Goal: Find specific page/section: Find specific page/section

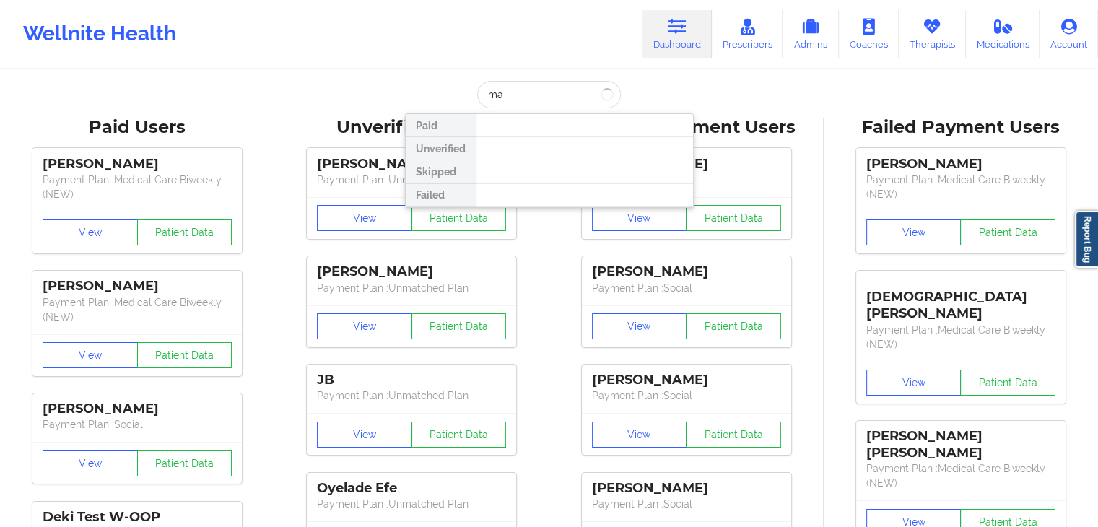
type input "m"
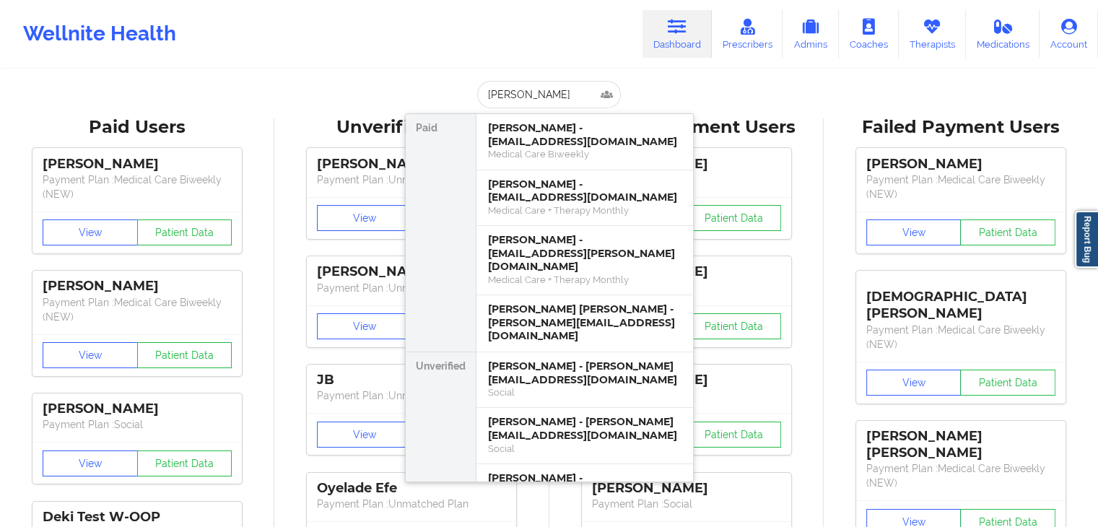
type input "[PERSON_NAME]"
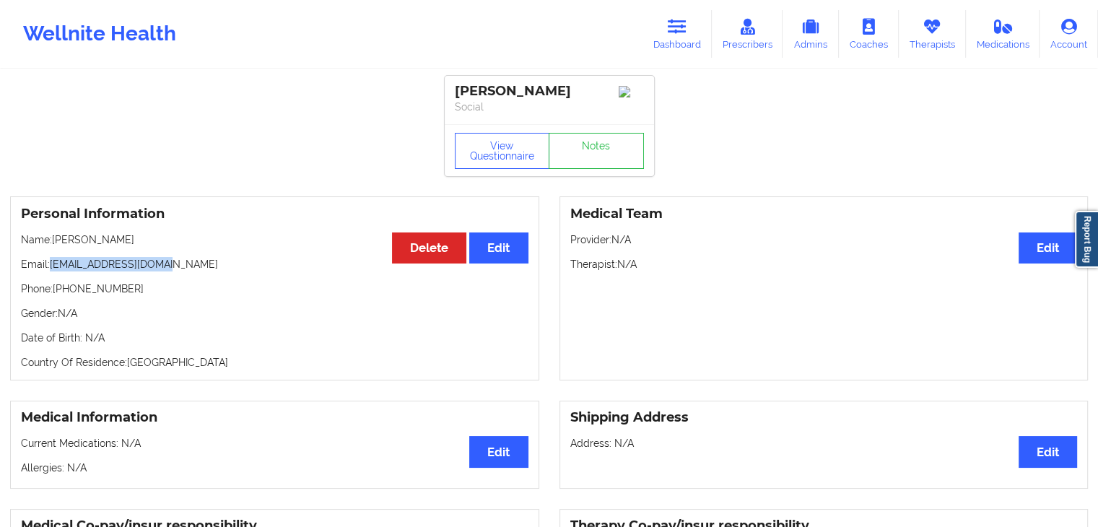
drag, startPoint x: 52, startPoint y: 265, endPoint x: 167, endPoint y: 258, distance: 115.7
click at [167, 258] on div "Personal Information Edit Delete Name: [PERSON_NAME] Email: [EMAIL_ADDRESS][DOM…" at bounding box center [274, 288] width 529 height 184
copy p "[EMAIL_ADDRESS][DOMAIN_NAME]"
click at [679, 30] on icon at bounding box center [677, 27] width 19 height 16
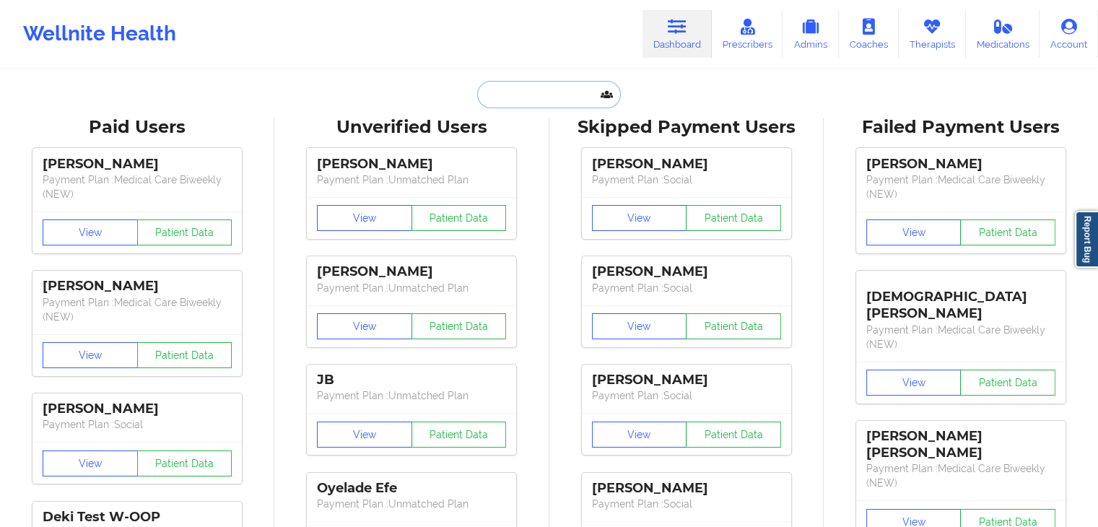
click at [497, 90] on input "text" at bounding box center [548, 94] width 143 height 27
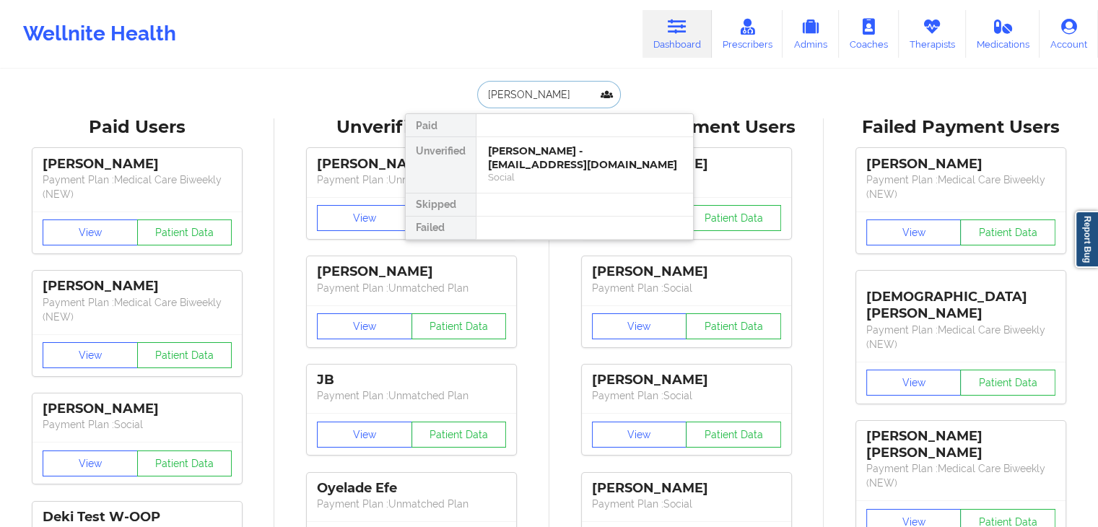
type input "[PERSON_NAME]"
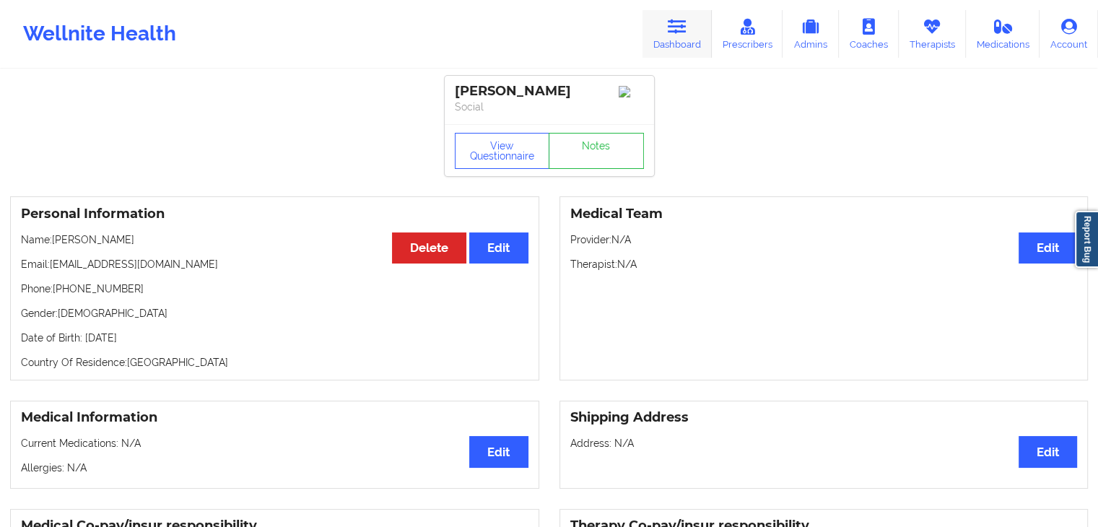
click at [693, 30] on link "Dashboard" at bounding box center [677, 34] width 69 height 48
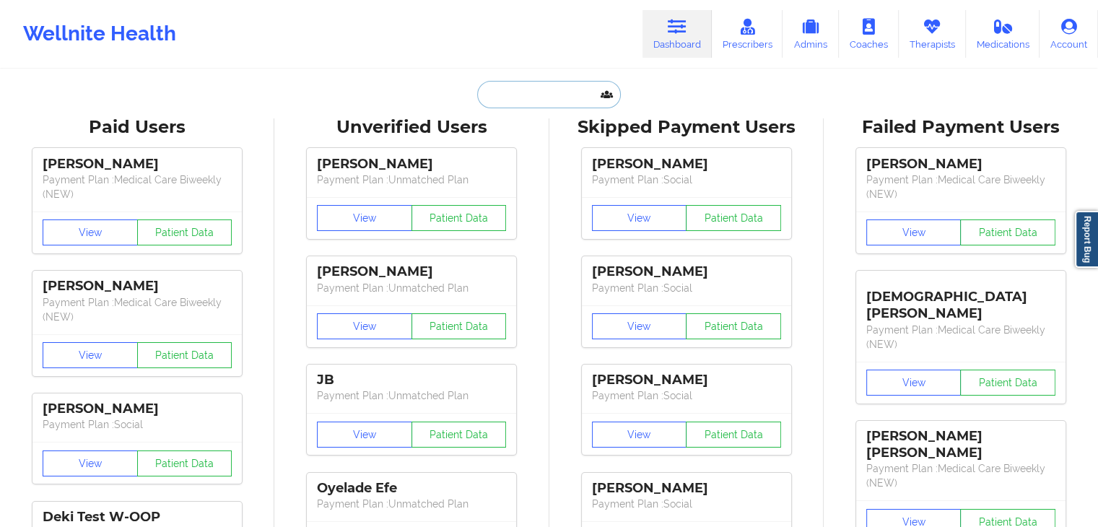
click at [502, 106] on input "text" at bounding box center [548, 94] width 143 height 27
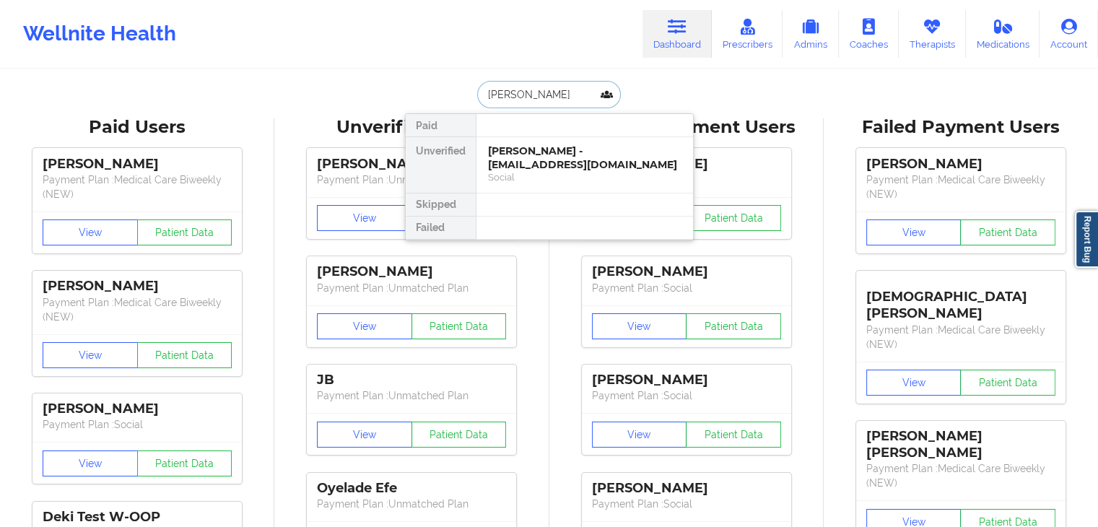
type input "[PERSON_NAME]"
click at [521, 171] on div "Social" at bounding box center [584, 177] width 193 height 12
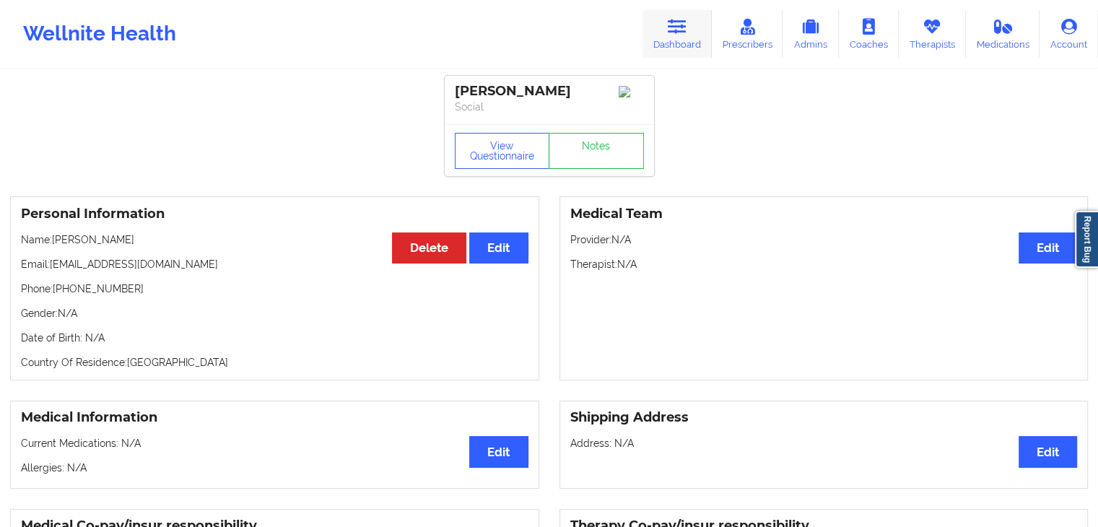
click at [684, 33] on icon at bounding box center [677, 27] width 19 height 16
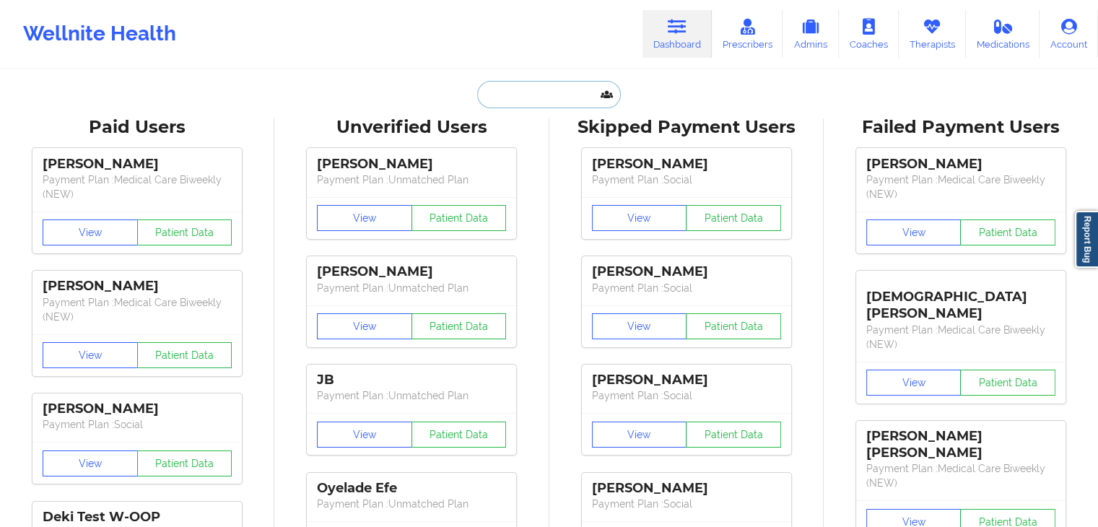
click at [494, 101] on input "text" at bounding box center [548, 94] width 143 height 27
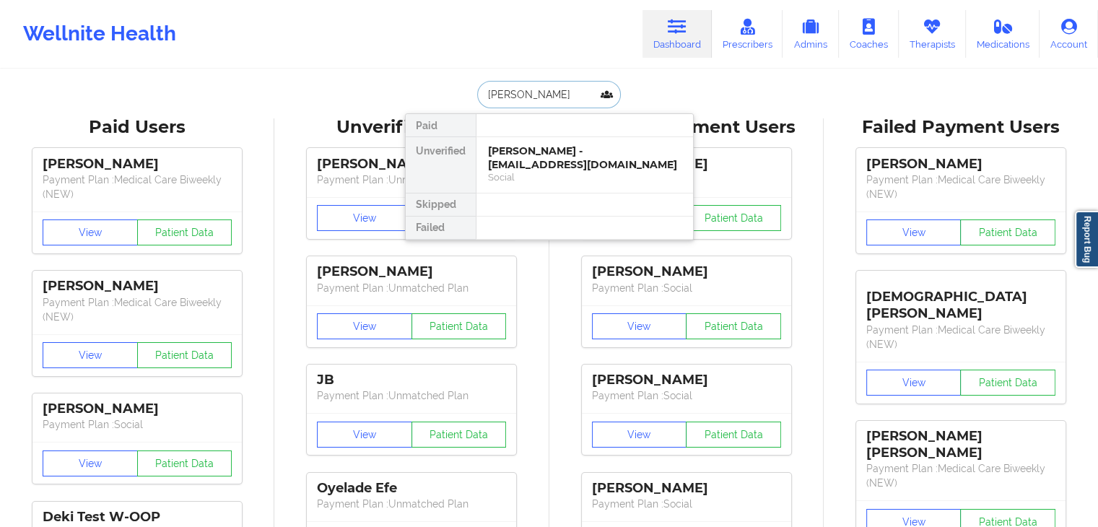
type input "[PERSON_NAME]"
click at [552, 162] on div "[PERSON_NAME] - [EMAIL_ADDRESS][DOMAIN_NAME]" at bounding box center [584, 157] width 193 height 27
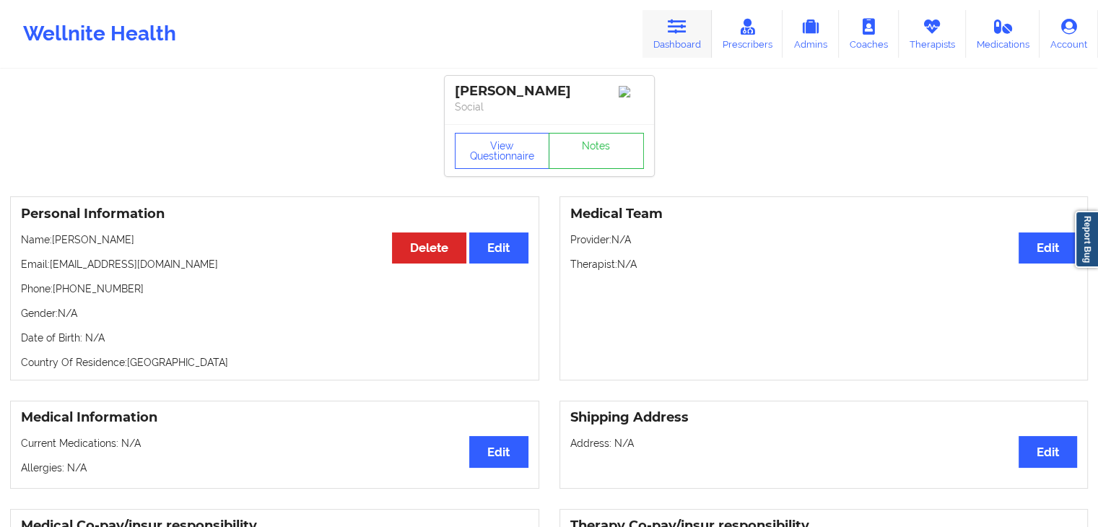
click at [679, 33] on icon at bounding box center [677, 27] width 19 height 16
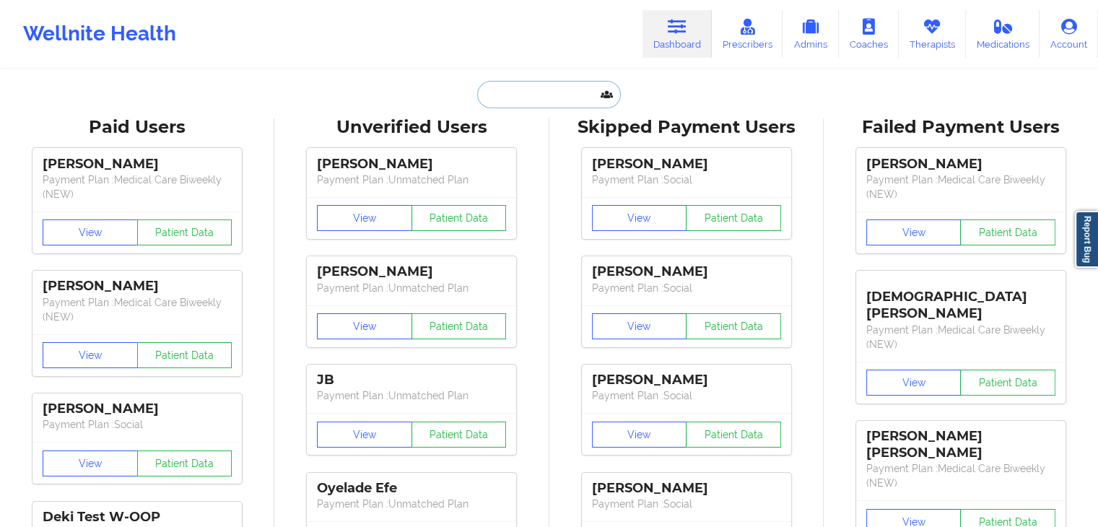
click at [489, 96] on input "text" at bounding box center [548, 94] width 143 height 27
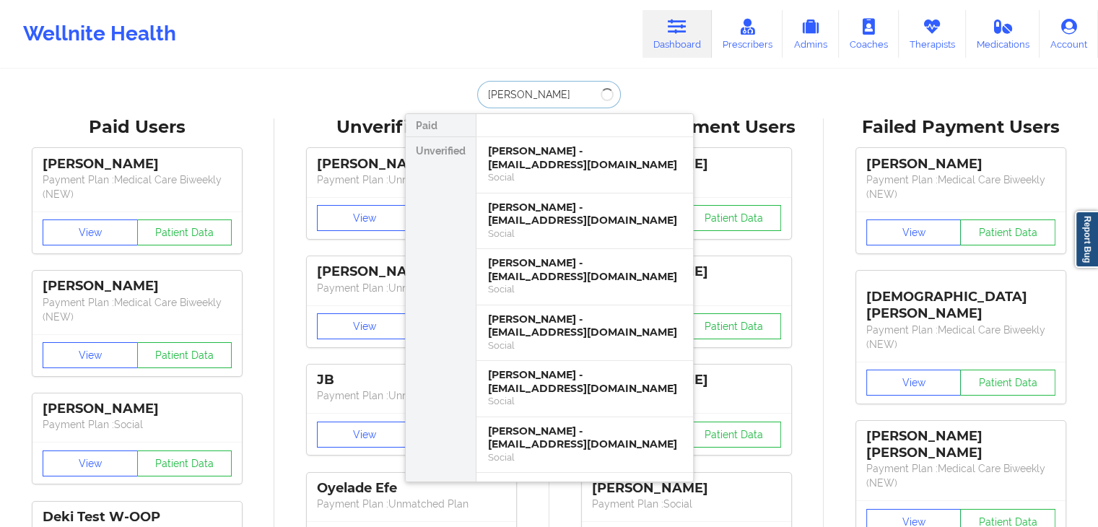
type input "[PERSON_NAME]"
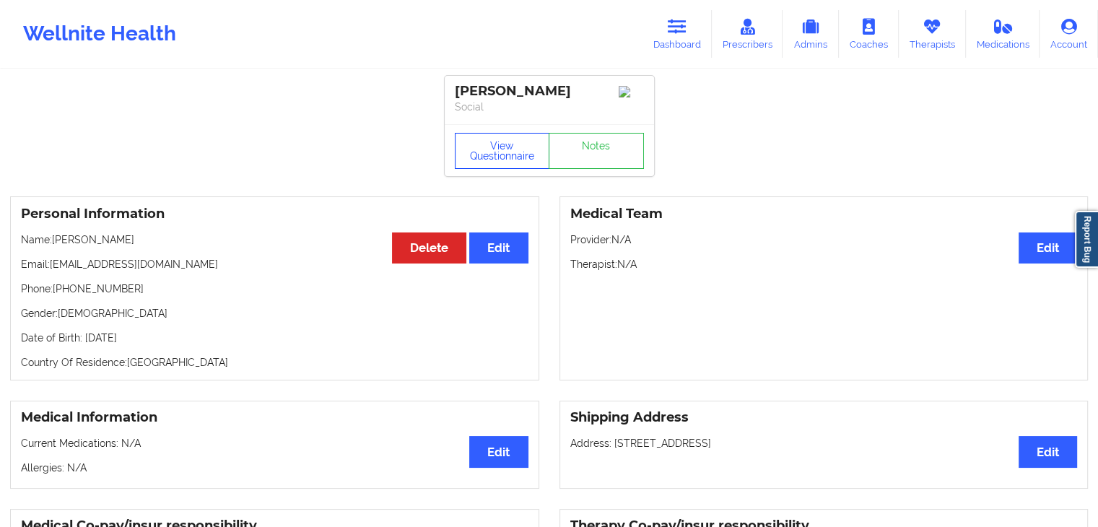
click at [523, 143] on button "View Questionnaire" at bounding box center [502, 151] width 95 height 36
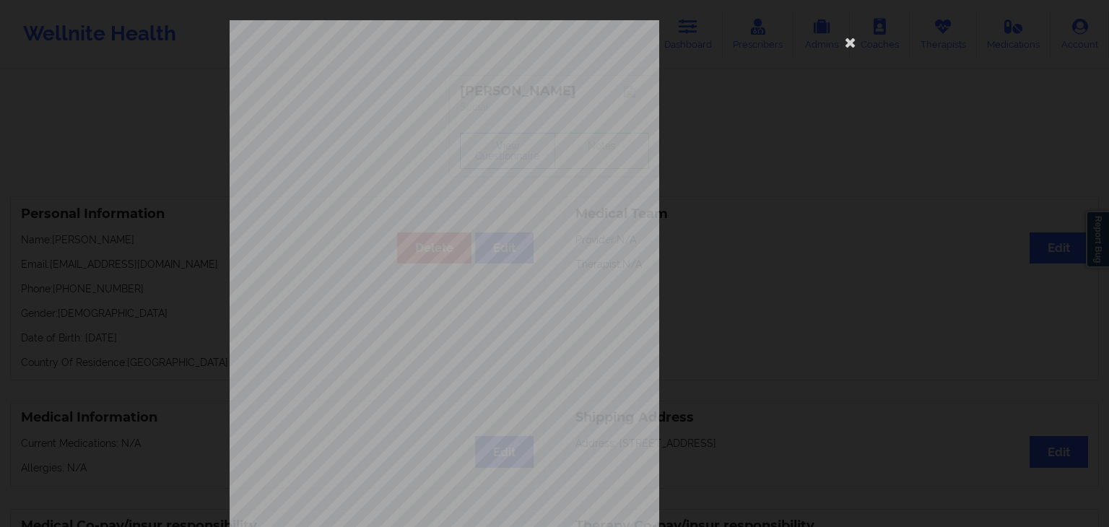
scroll to position [162, 0]
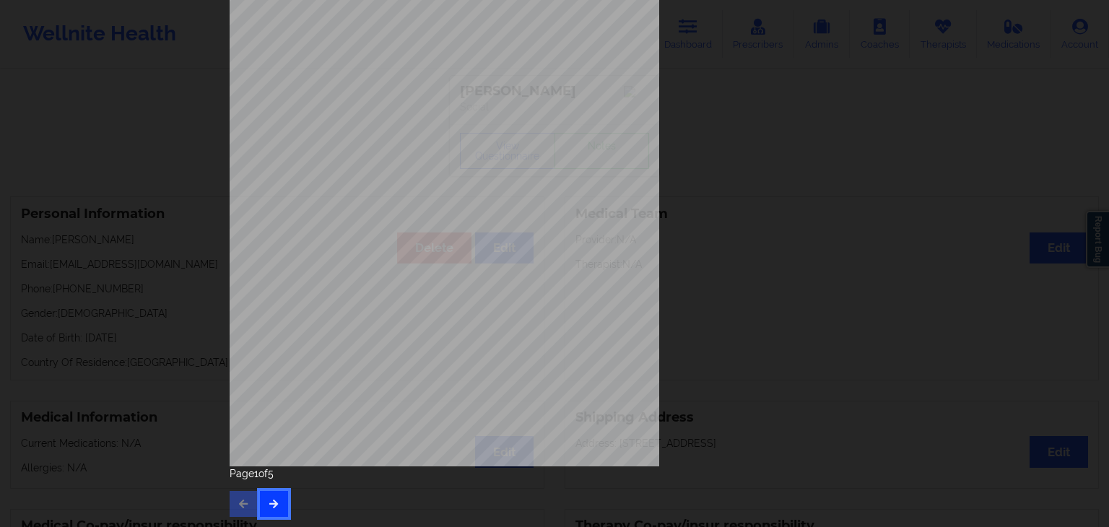
click at [268, 499] on icon "button" at bounding box center [274, 503] width 12 height 9
click at [269, 488] on div "Page 2 of 5" at bounding box center [555, 491] width 650 height 51
click at [264, 506] on button "button" at bounding box center [274, 504] width 28 height 26
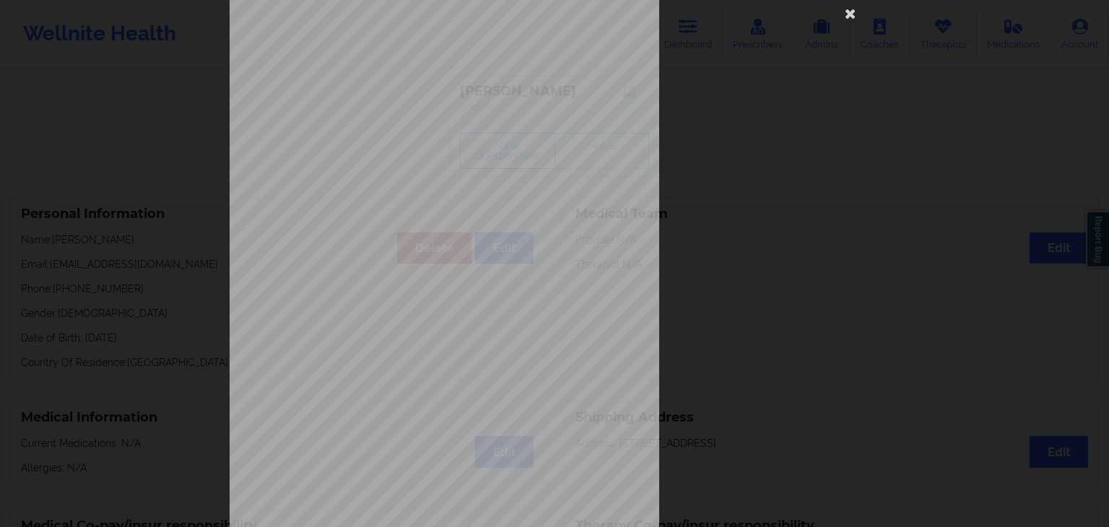
scroll to position [144, 0]
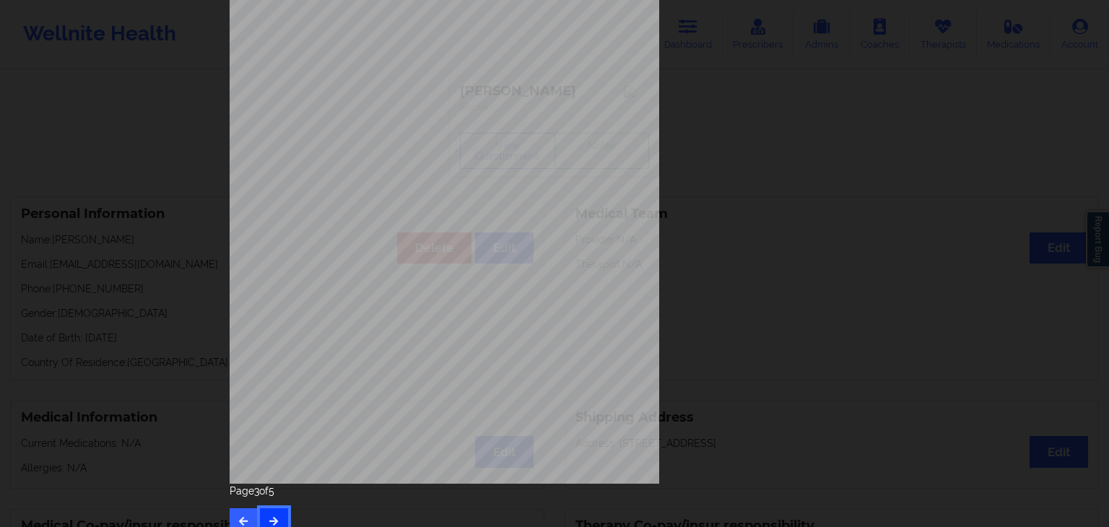
click at [269, 524] on icon "button" at bounding box center [274, 520] width 12 height 9
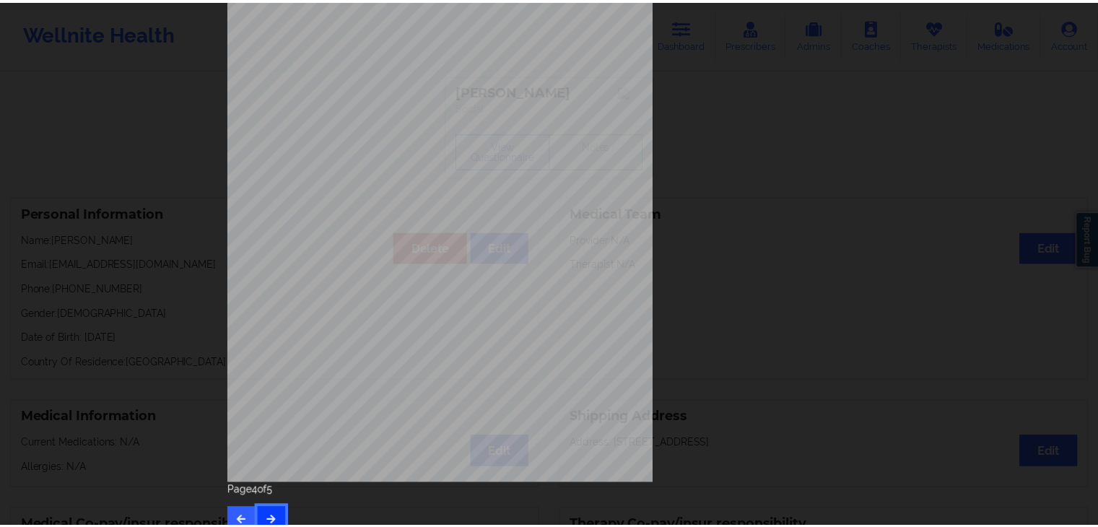
scroll to position [0, 0]
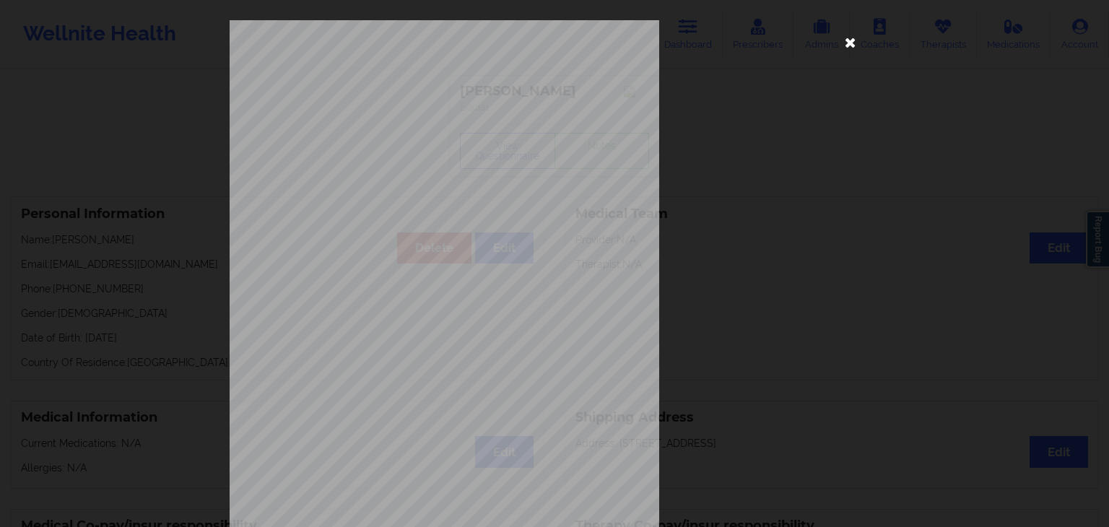
click at [845, 44] on icon at bounding box center [850, 41] width 23 height 23
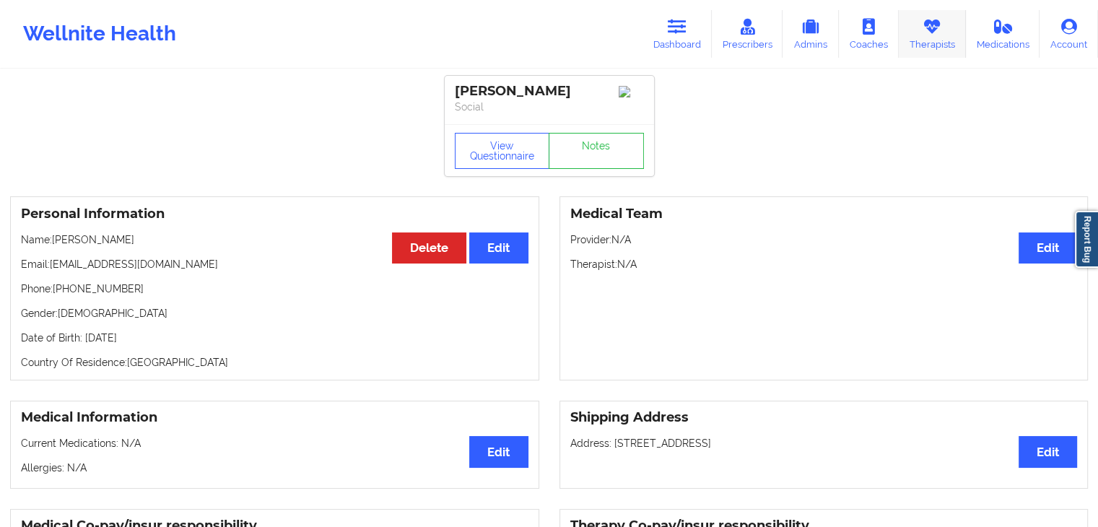
click at [943, 30] on link "Therapists" at bounding box center [932, 34] width 67 height 48
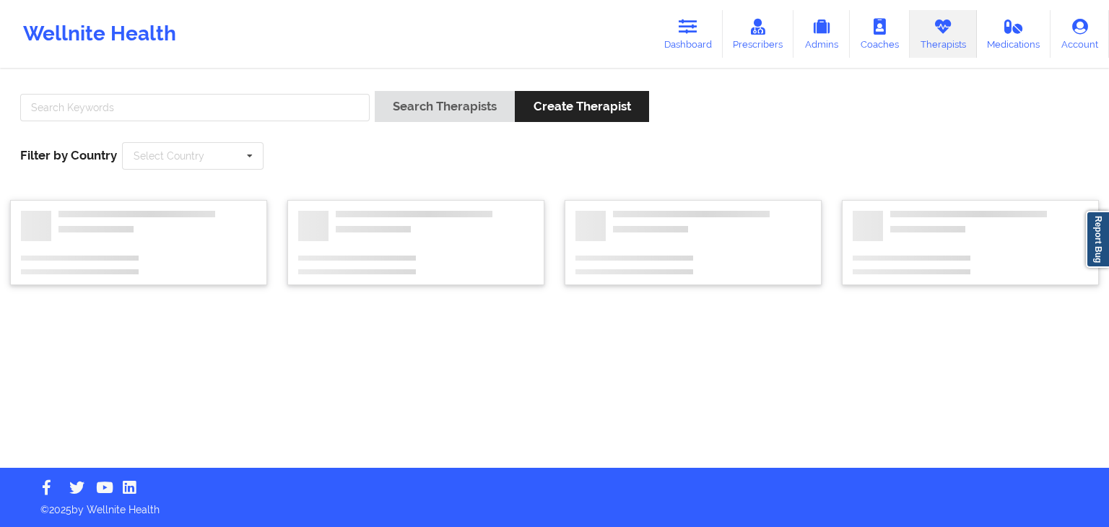
click at [287, 121] on div at bounding box center [195, 111] width 360 height 41
click at [286, 110] on input "text" at bounding box center [194, 107] width 349 height 27
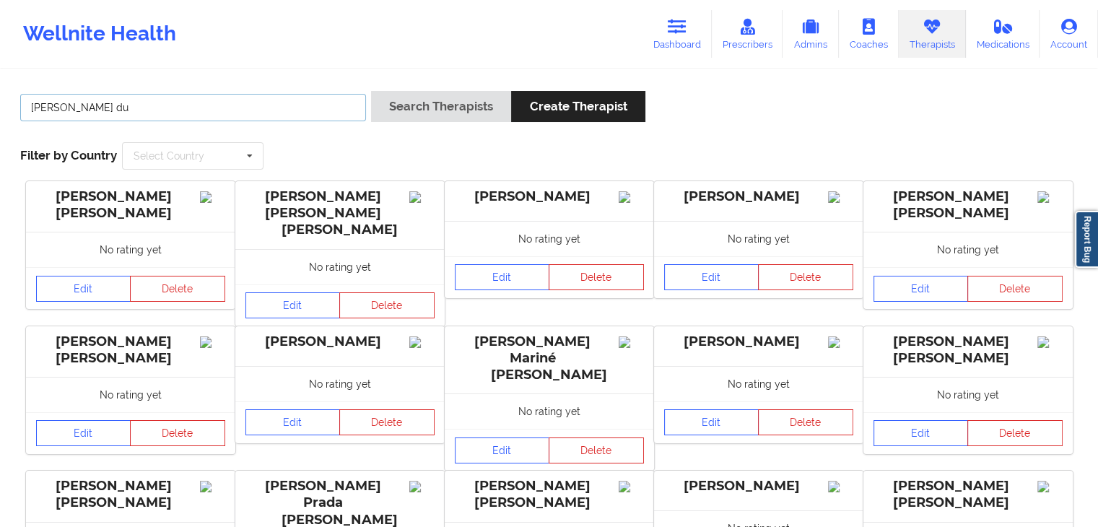
type input "[PERSON_NAME] du"
click at [371, 91] on button "Search Therapists" at bounding box center [441, 106] width 140 height 31
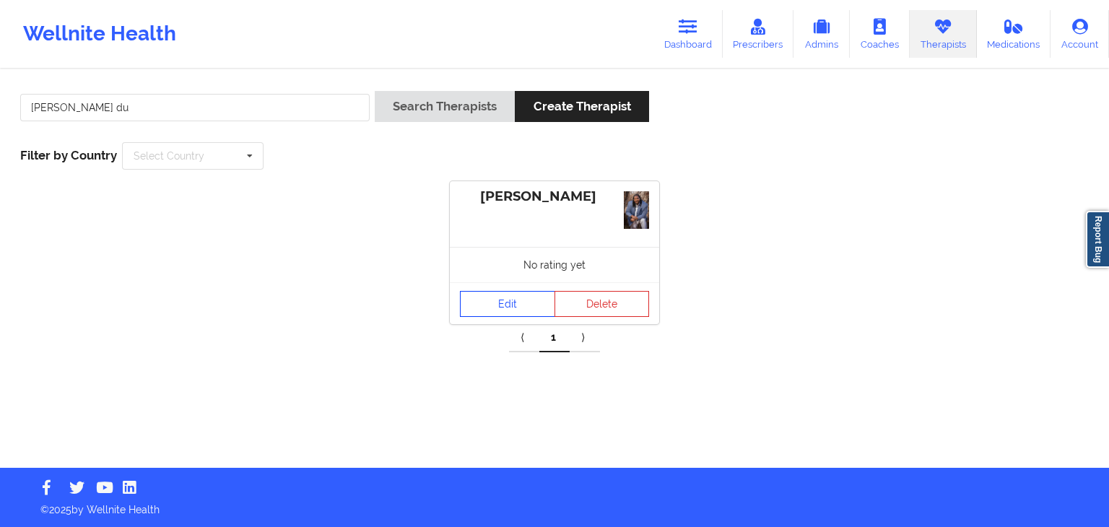
click at [498, 301] on link "Edit" at bounding box center [507, 304] width 95 height 26
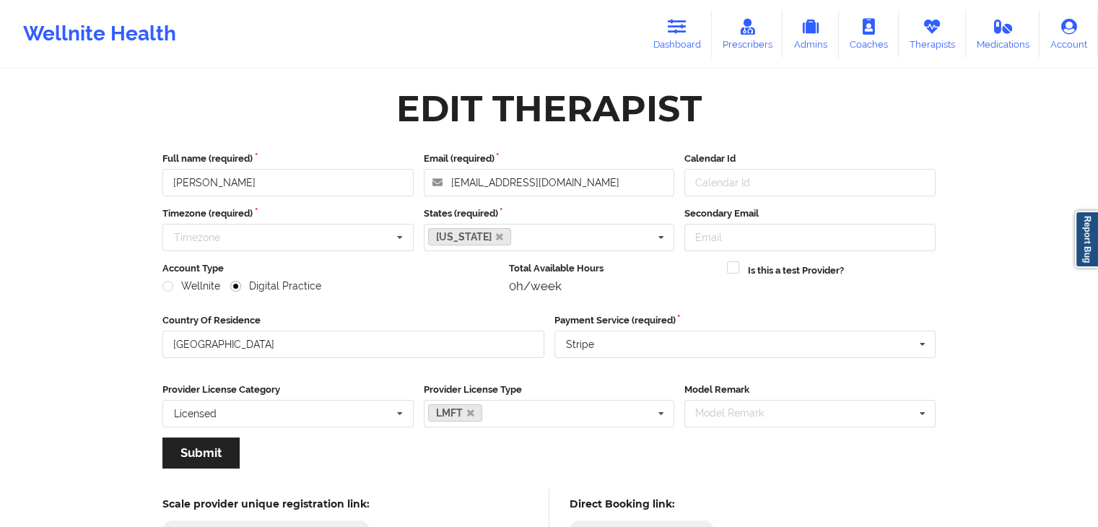
scroll to position [120, 0]
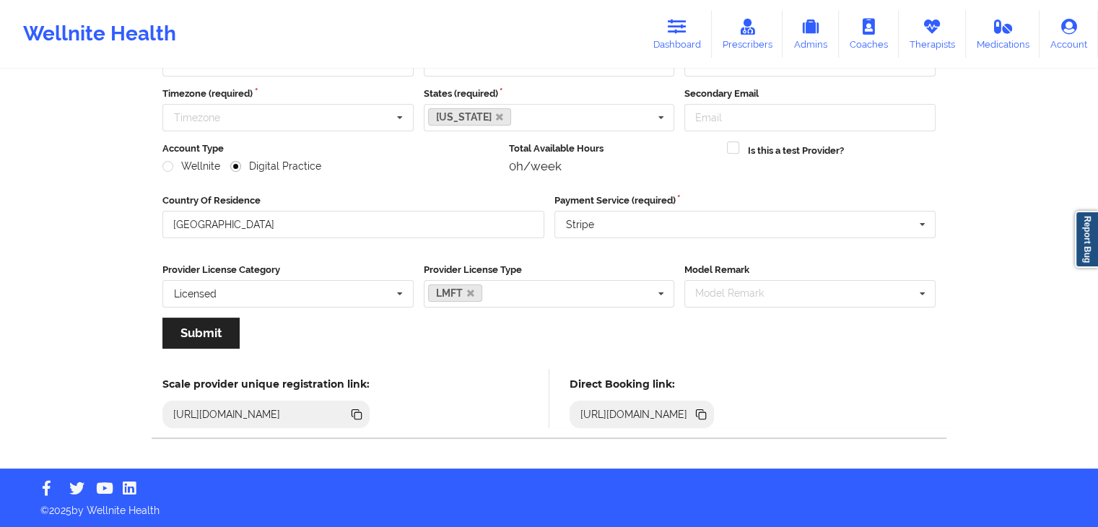
click at [706, 412] on icon at bounding box center [702, 415] width 7 height 7
click at [691, 39] on link "Dashboard" at bounding box center [677, 34] width 69 height 48
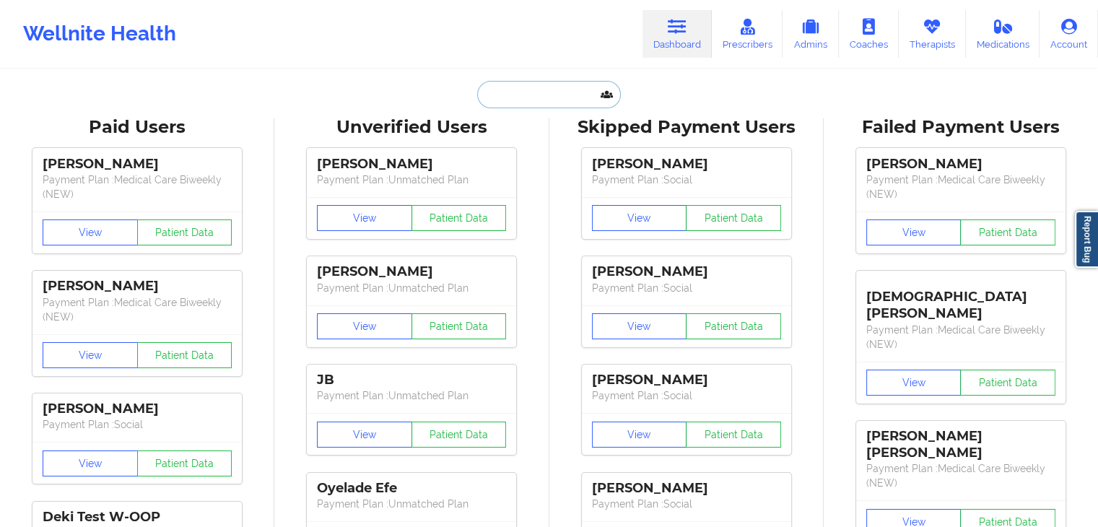
click at [510, 100] on input "text" at bounding box center [548, 94] width 143 height 27
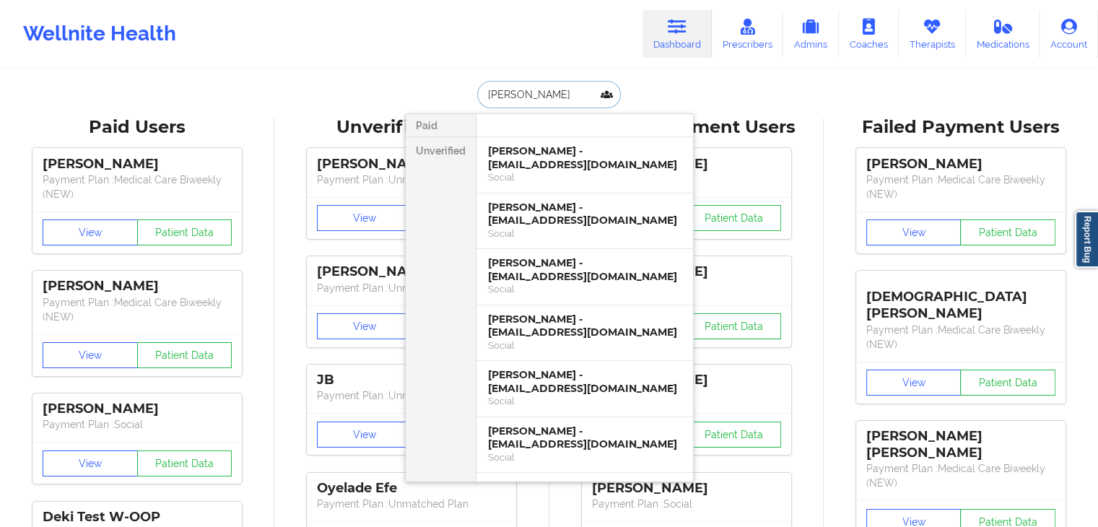
type input "[PERSON_NAME] [PERSON_NAME]"
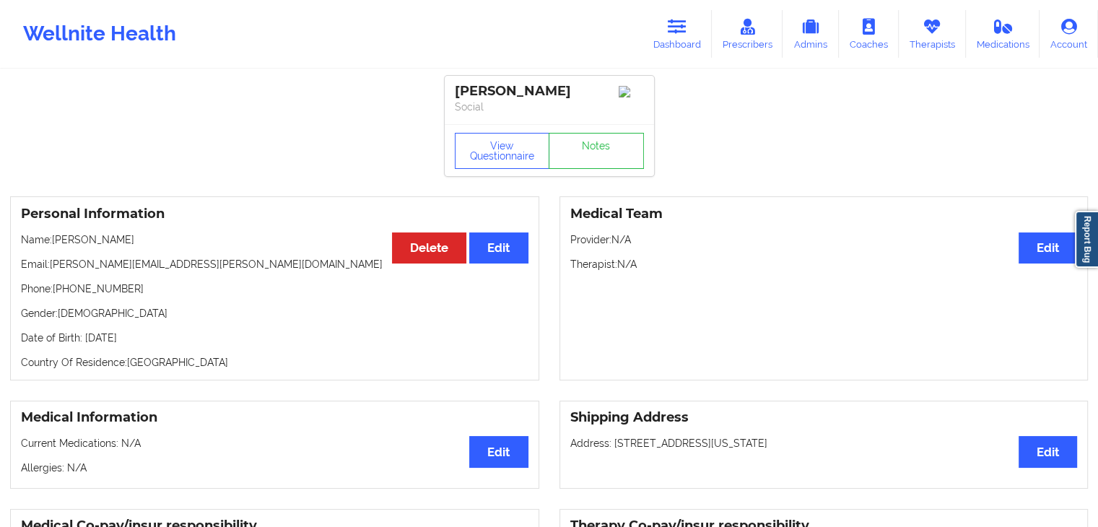
click at [752, 391] on div "Personal Information Edit Delete Name: [PERSON_NAME] Email: [PERSON_NAME][EMAIL…" at bounding box center [549, 288] width 1098 height 204
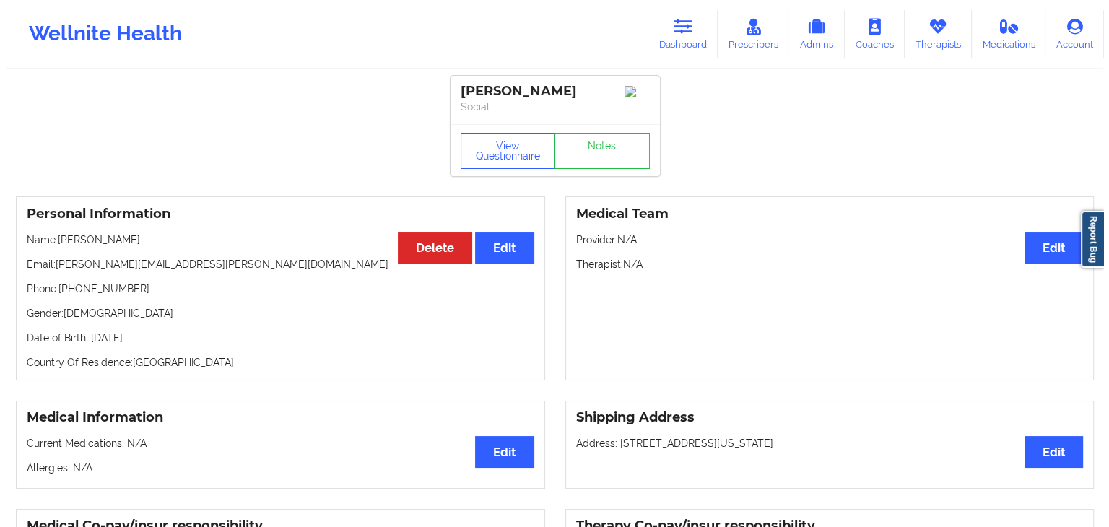
scroll to position [1, 0]
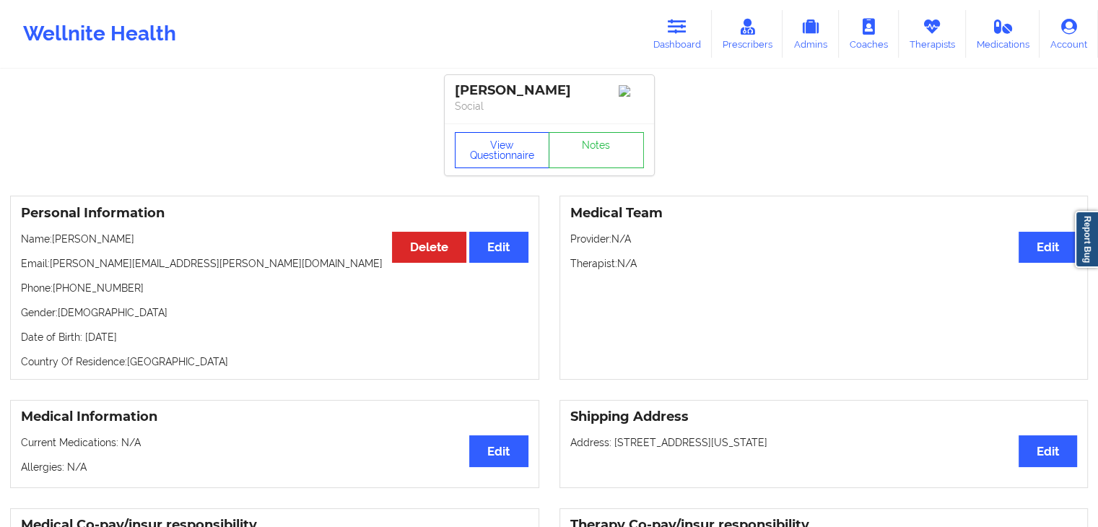
click at [500, 156] on button "View Questionnaire" at bounding box center [502, 150] width 95 height 36
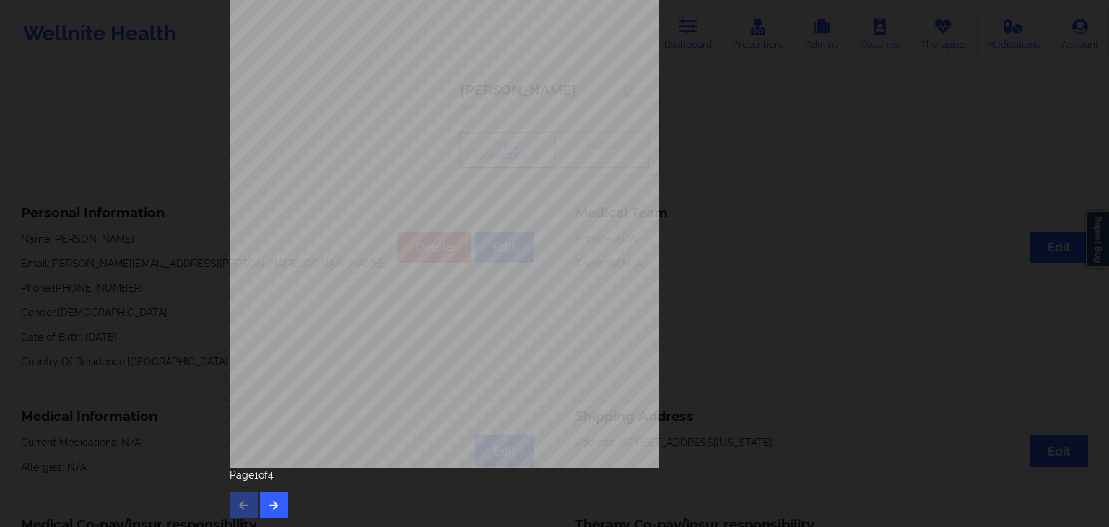
scroll to position [162, 0]
click at [268, 499] on icon "button" at bounding box center [274, 503] width 12 height 9
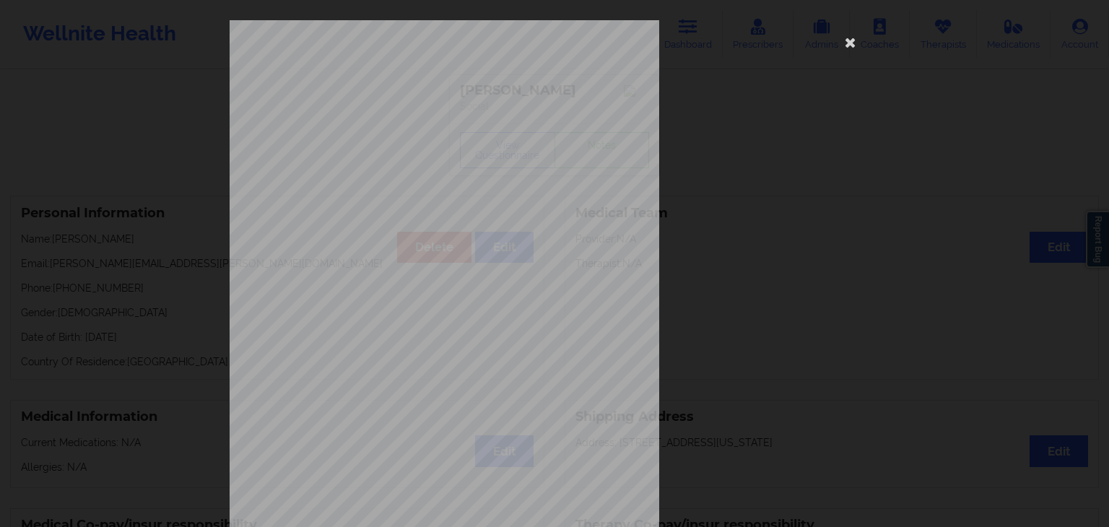
click at [439, 396] on span "Moving or speaking so slowly that other people could have noticed? Or so fidget…" at bounding box center [553, 395] width 339 height 8
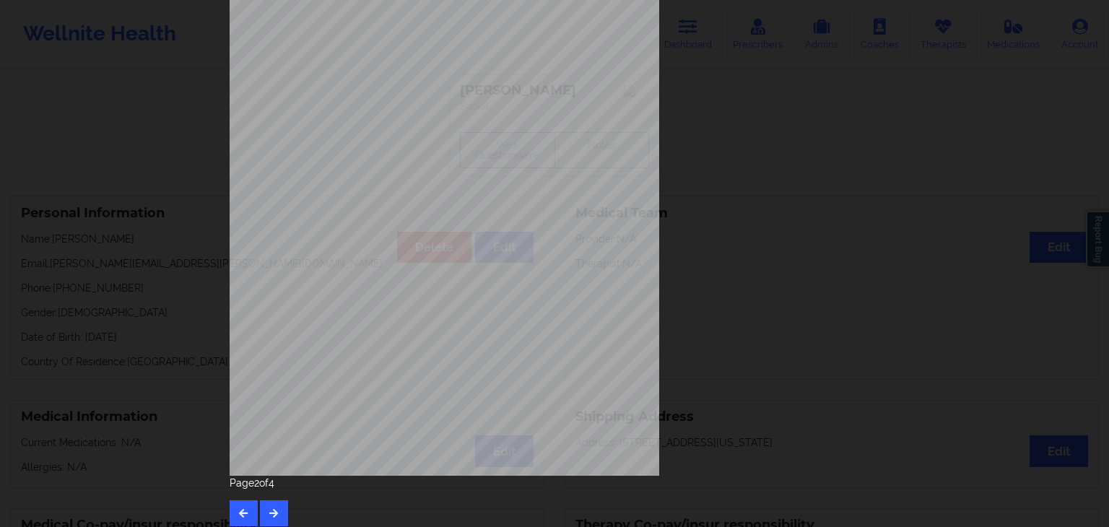
scroll to position [162, 0]
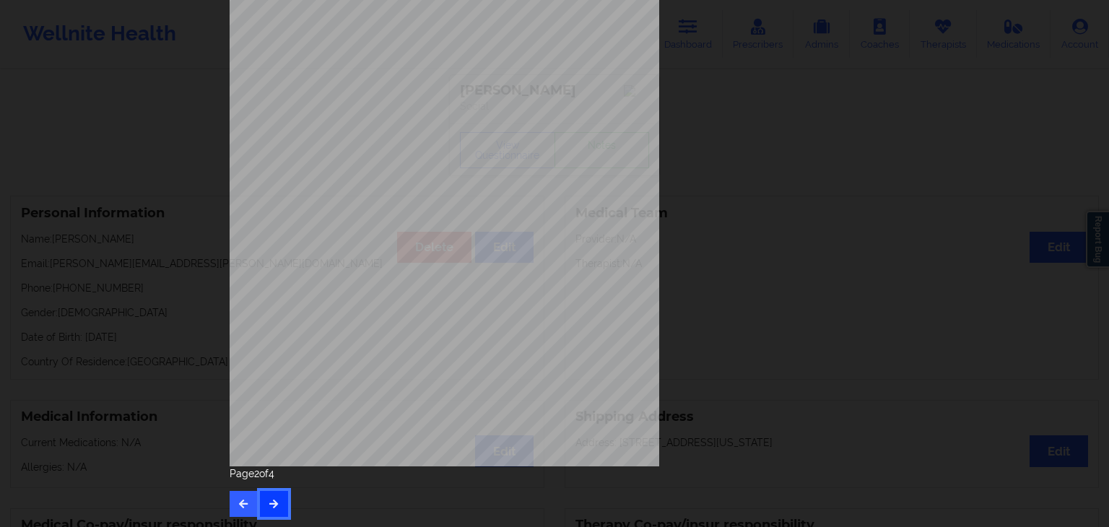
click at [273, 503] on icon "button" at bounding box center [274, 503] width 12 height 9
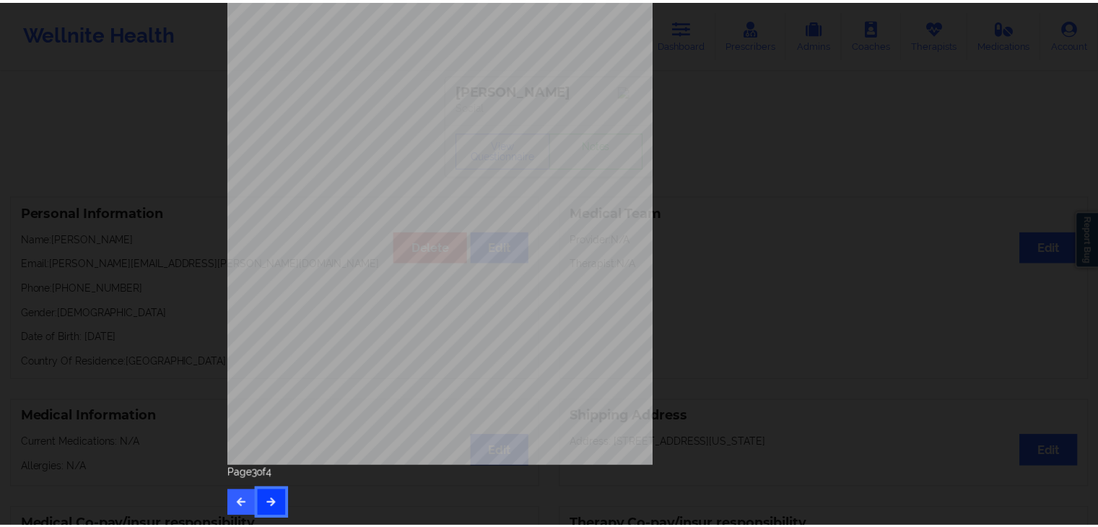
scroll to position [0, 0]
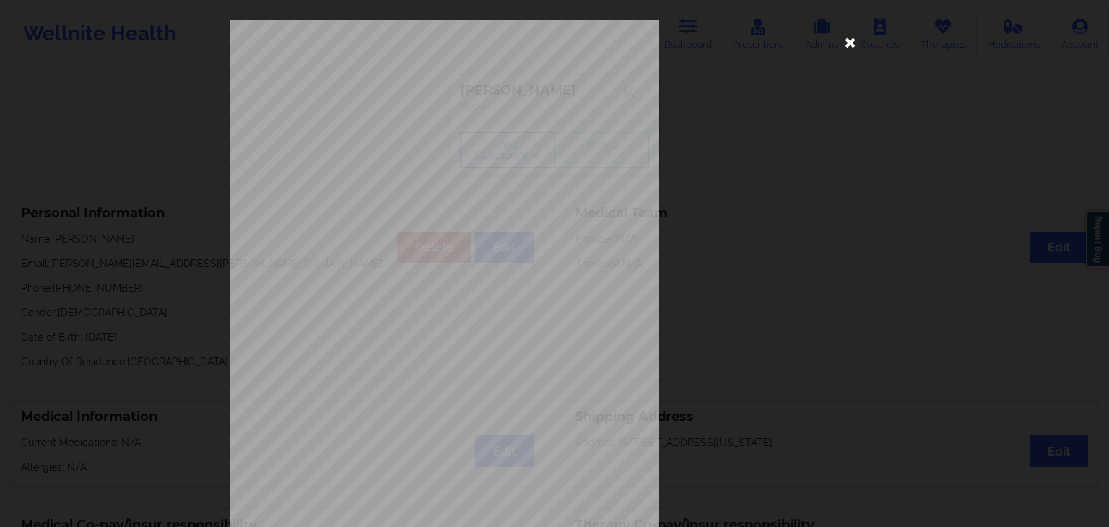
click at [852, 43] on icon at bounding box center [850, 41] width 23 height 23
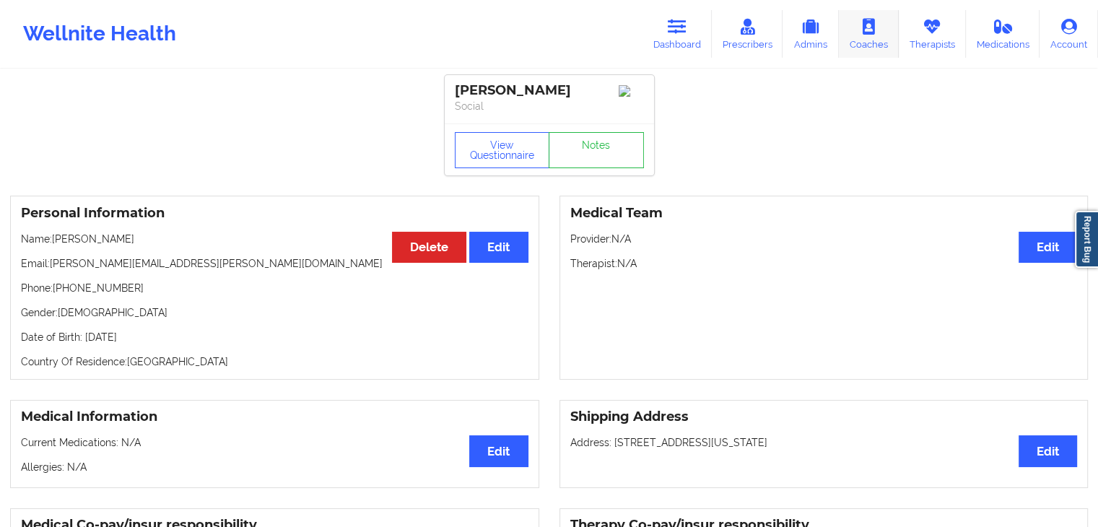
drag, startPoint x: 941, startPoint y: 45, endPoint x: 874, endPoint y: 39, distance: 67.4
click at [941, 45] on link "Therapists" at bounding box center [932, 34] width 67 height 48
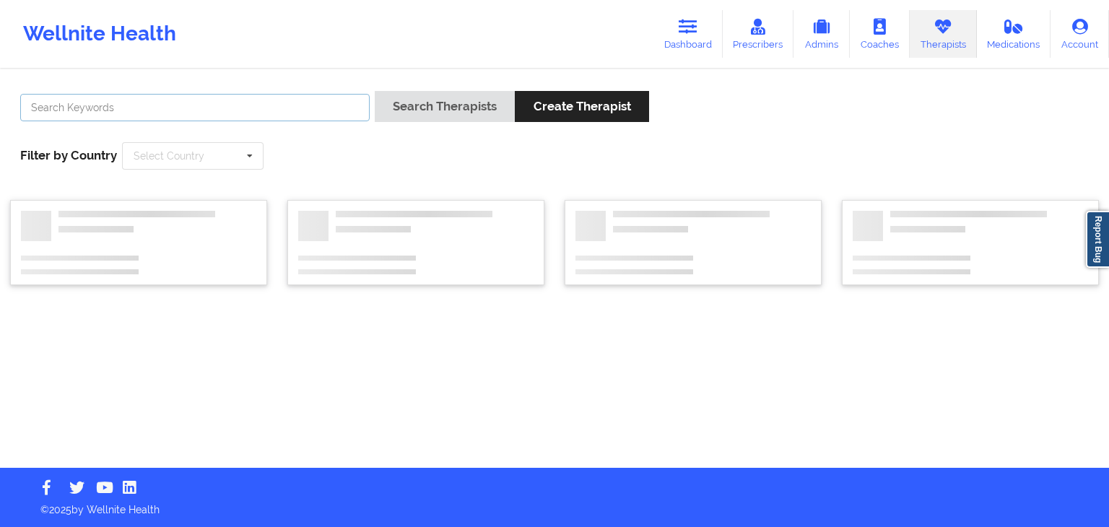
click at [240, 118] on input "text" at bounding box center [194, 107] width 349 height 27
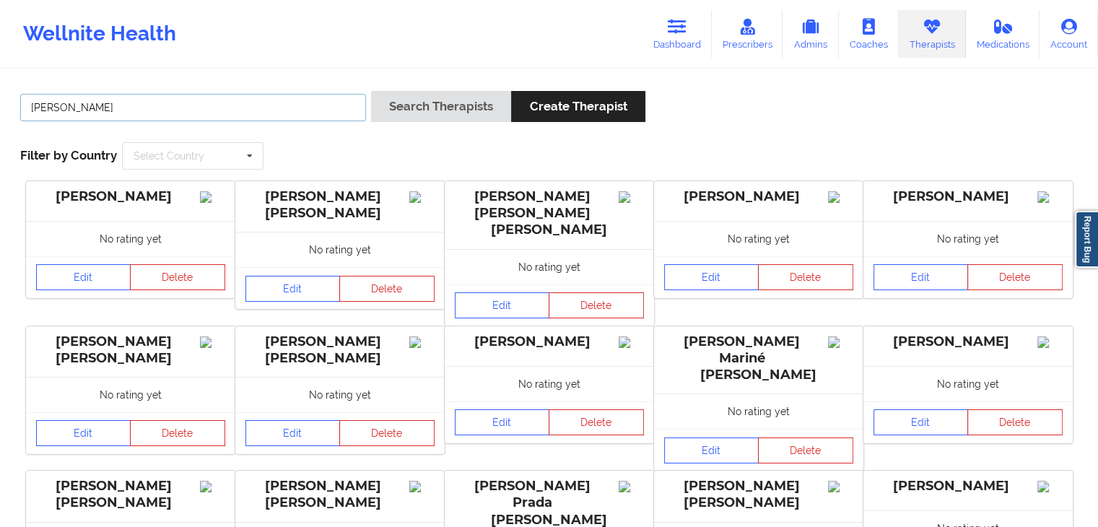
click at [371, 91] on button "Search Therapists" at bounding box center [441, 106] width 140 height 31
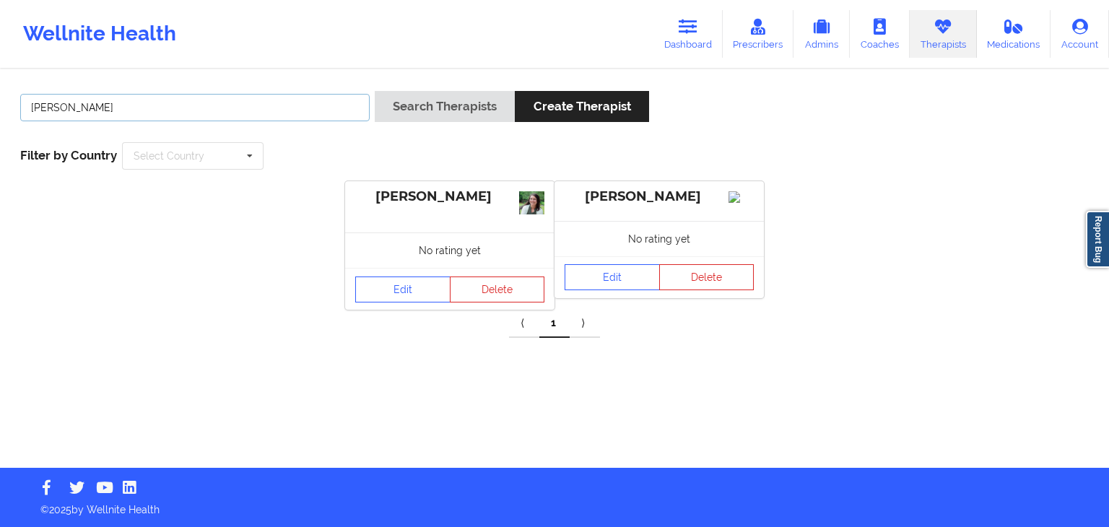
type input "[PERSON_NAME]"
click at [375, 91] on button "Search Therapists" at bounding box center [445, 106] width 140 height 31
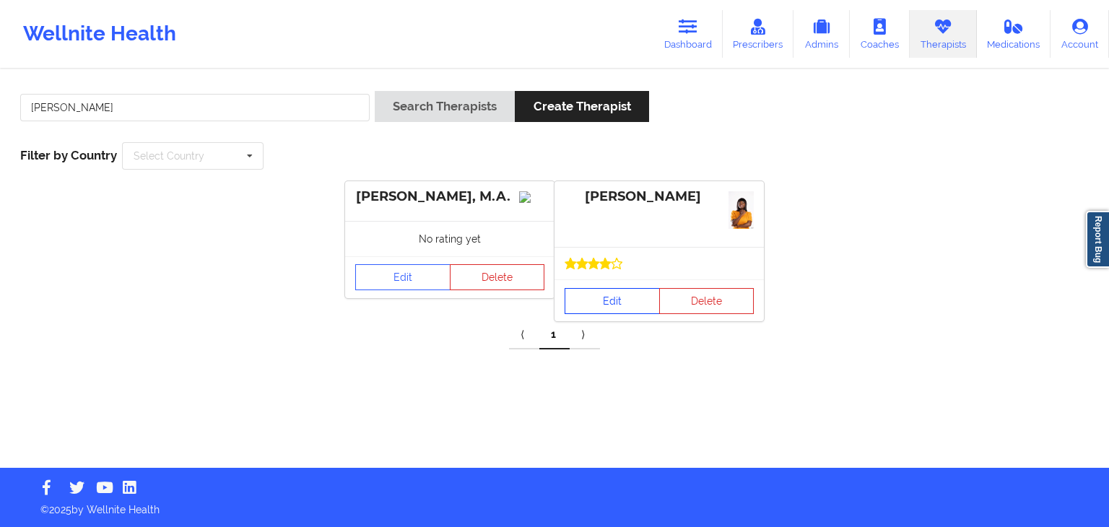
click at [611, 298] on link "Edit" at bounding box center [612, 301] width 95 height 26
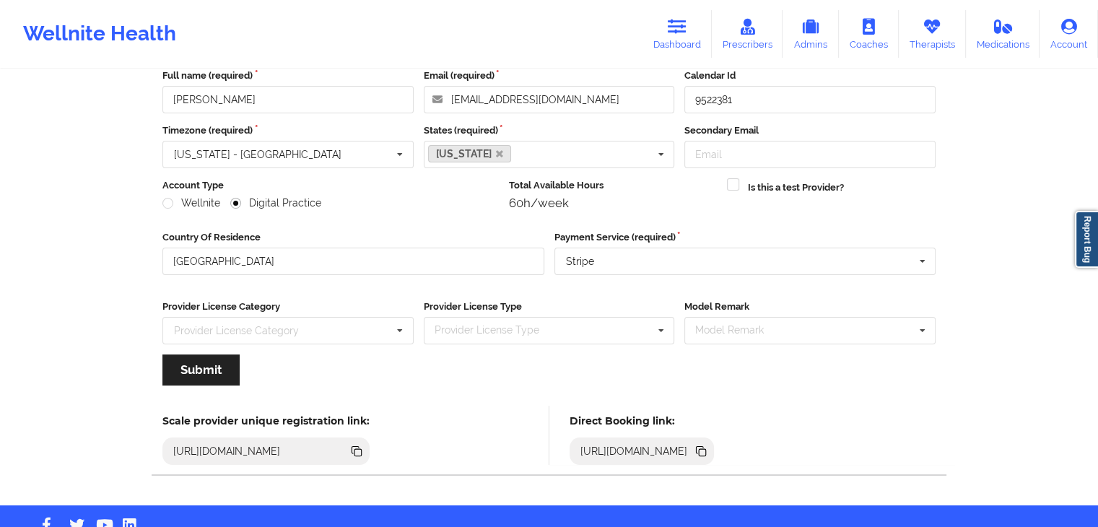
scroll to position [120, 0]
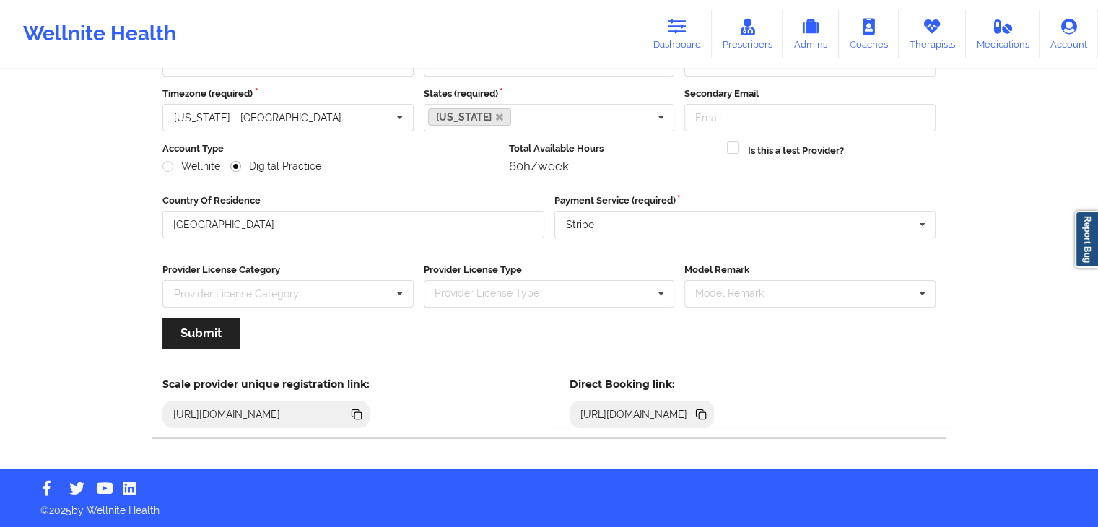
click at [706, 414] on icon at bounding box center [702, 415] width 7 height 7
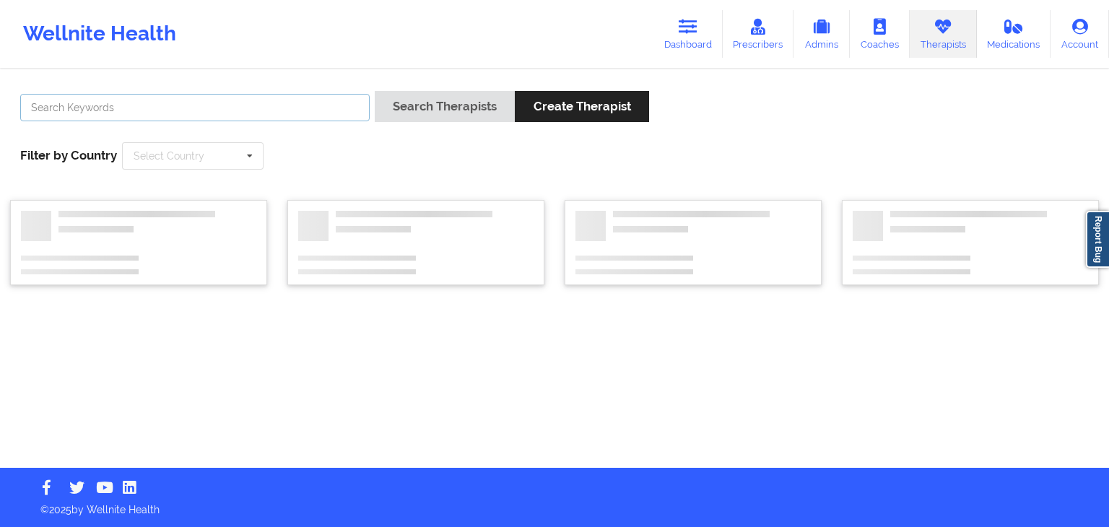
click at [168, 105] on input "text" at bounding box center [194, 107] width 349 height 27
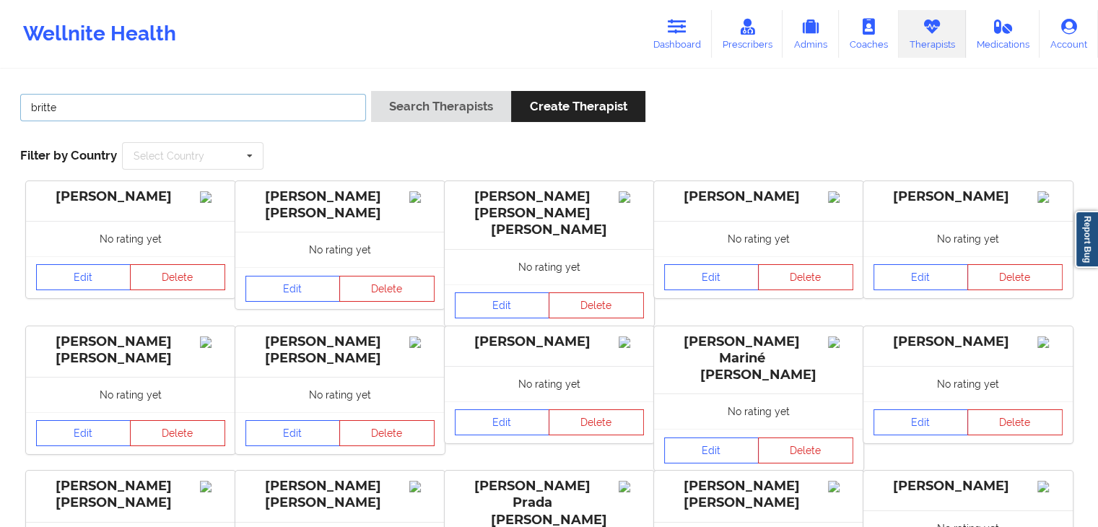
type input "[PERSON_NAME]"
click at [371, 91] on button "Search Therapists" at bounding box center [441, 106] width 140 height 31
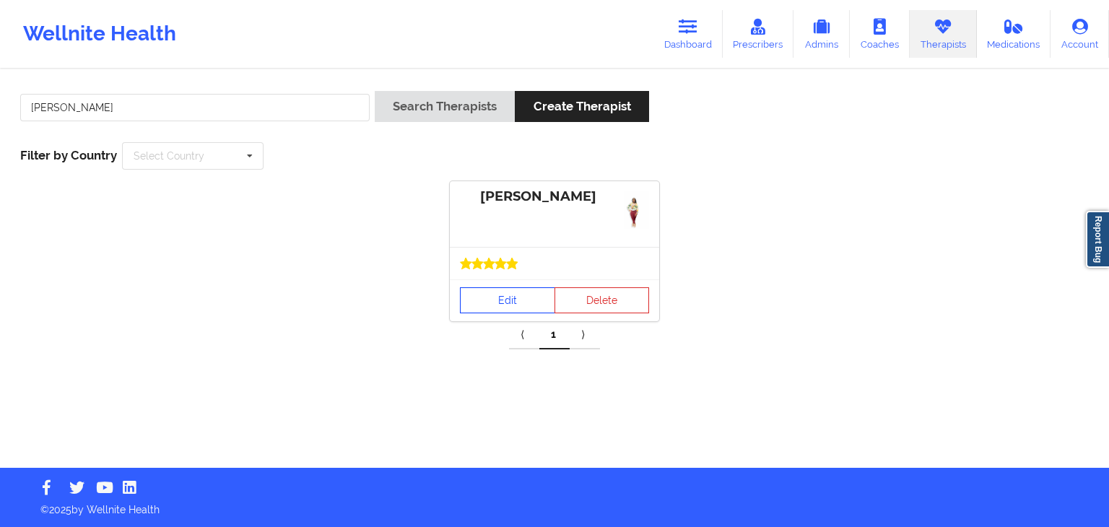
click at [468, 308] on link "Edit" at bounding box center [507, 300] width 95 height 26
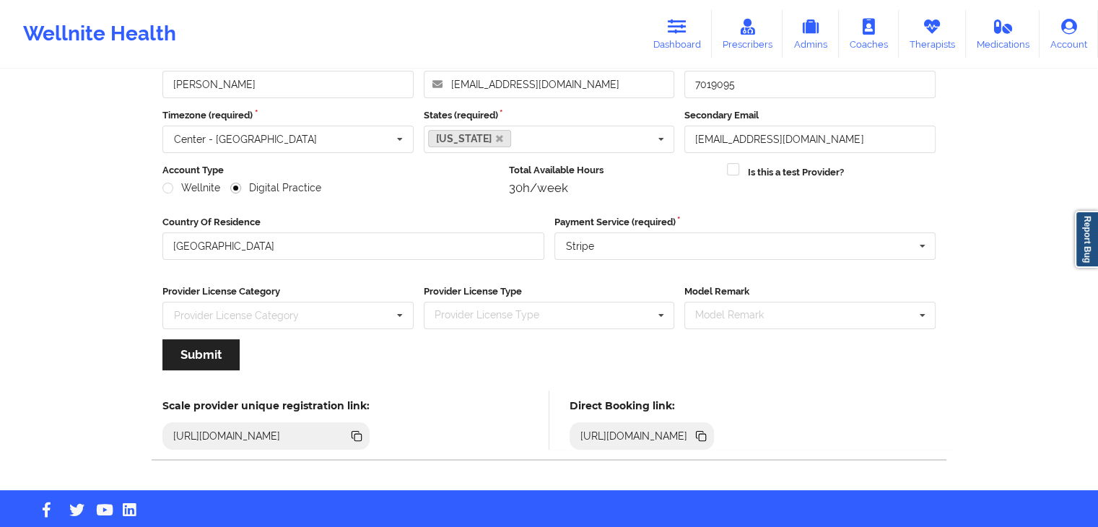
scroll to position [120, 0]
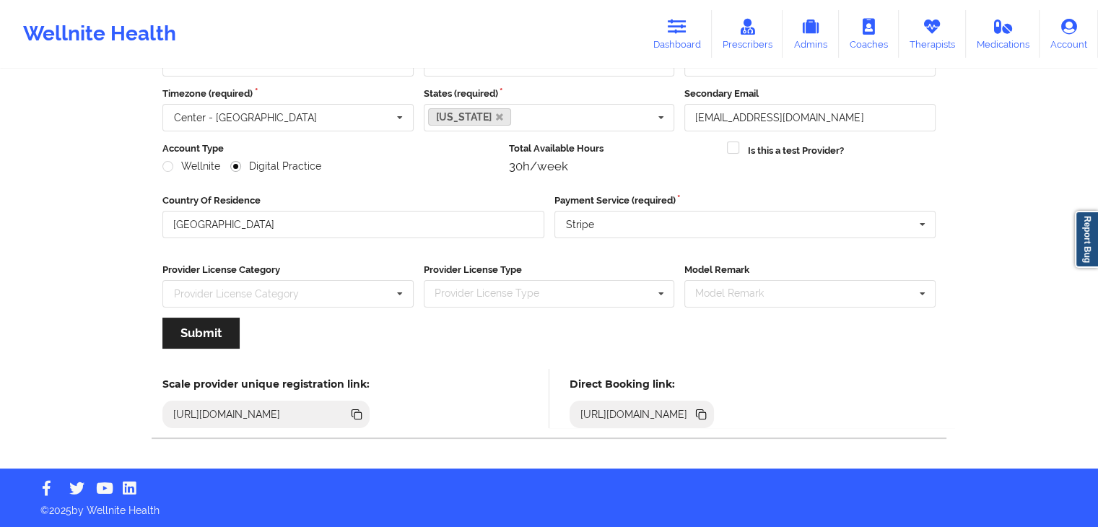
click at [706, 414] on icon at bounding box center [702, 415] width 7 height 7
drag, startPoint x: 684, startPoint y: 51, endPoint x: 579, endPoint y: 58, distance: 104.9
click at [684, 51] on link "Dashboard" at bounding box center [677, 34] width 69 height 48
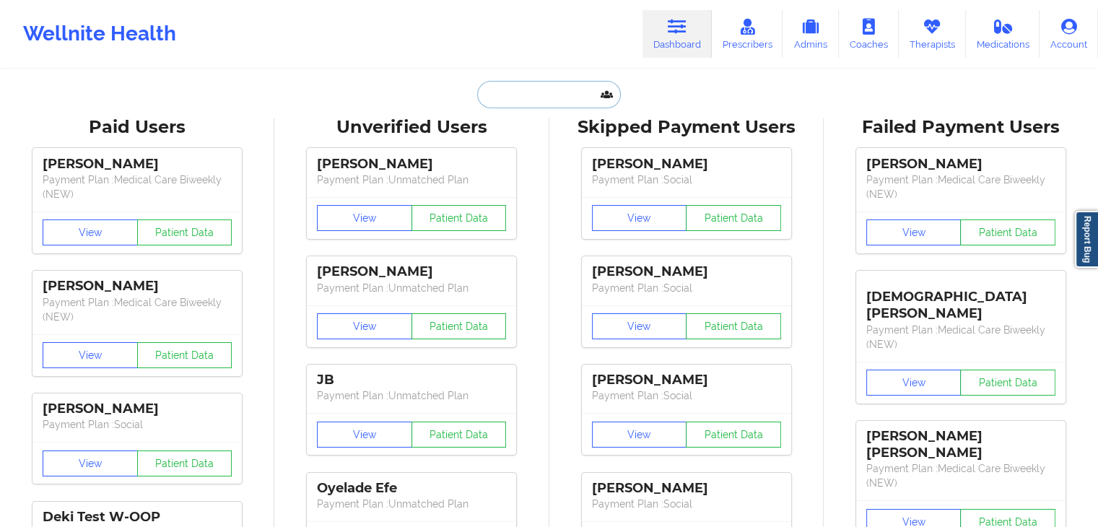
click at [505, 105] on input "text" at bounding box center [548, 94] width 143 height 27
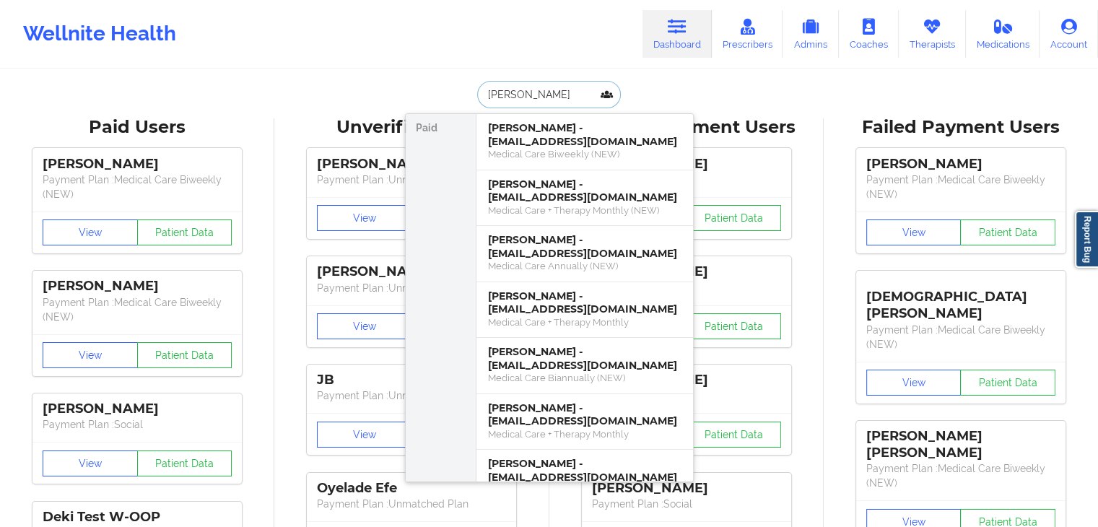
type input "[PERSON_NAME] [PERSON_NAME]"
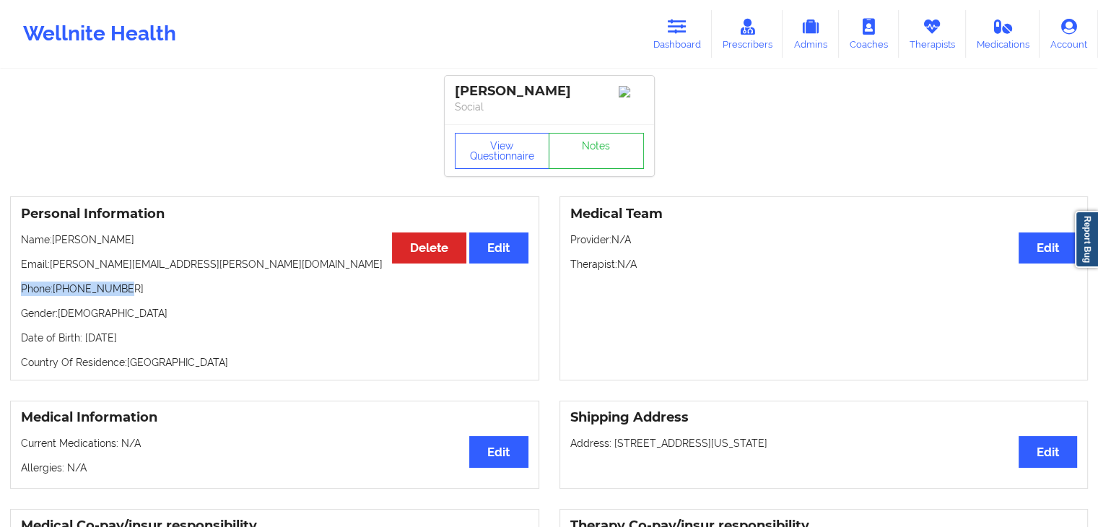
drag, startPoint x: 17, startPoint y: 289, endPoint x: 119, endPoint y: 288, distance: 101.8
click at [119, 288] on div "Personal Information Edit Delete Name: [PERSON_NAME] Email: [PERSON_NAME][EMAIL…" at bounding box center [274, 288] width 529 height 184
copy p "Phone: [PHONE_NUMBER]"
click at [671, 50] on link "Dashboard" at bounding box center [677, 34] width 69 height 48
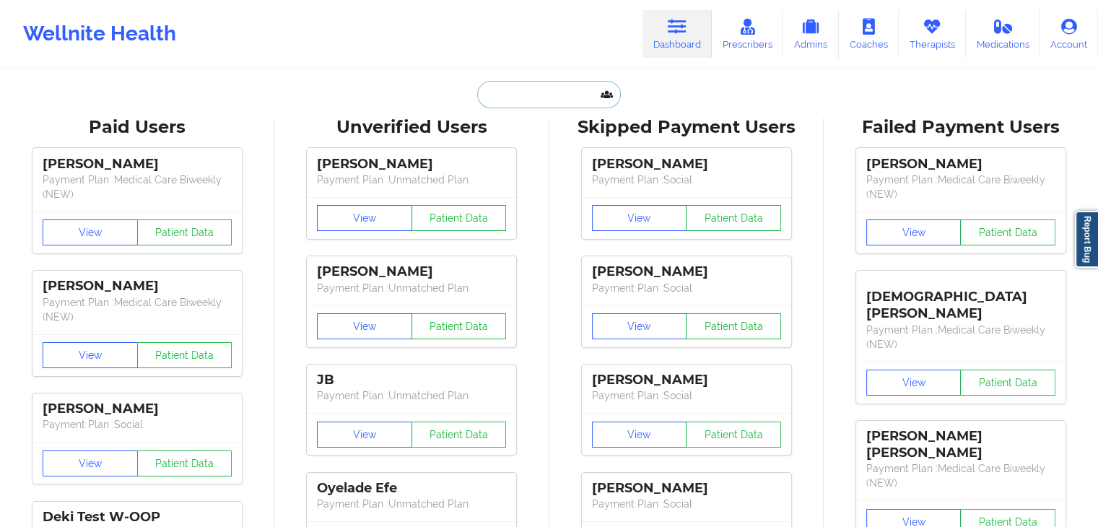
click at [530, 99] on input "text" at bounding box center [548, 94] width 143 height 27
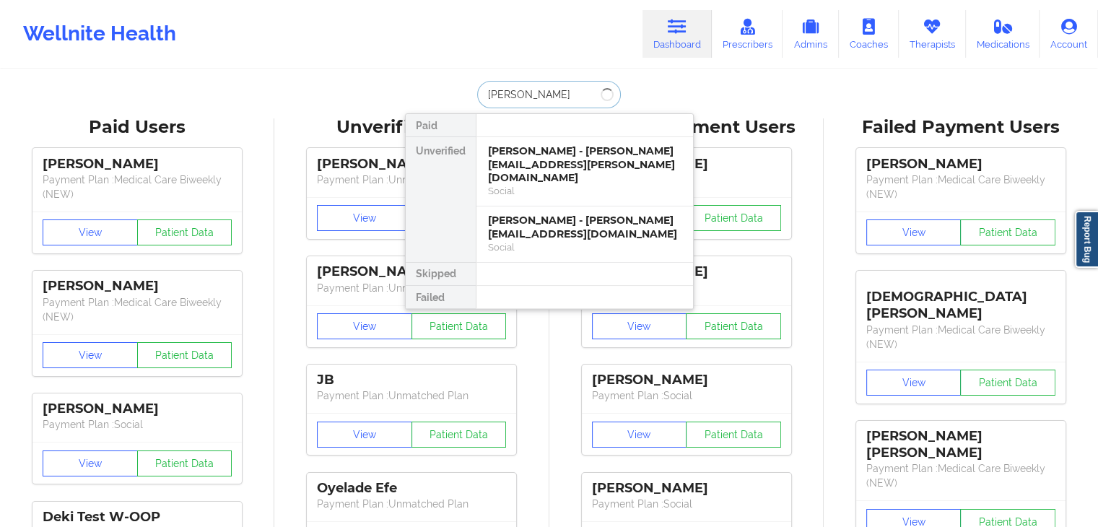
type input "[PERSON_NAME]"
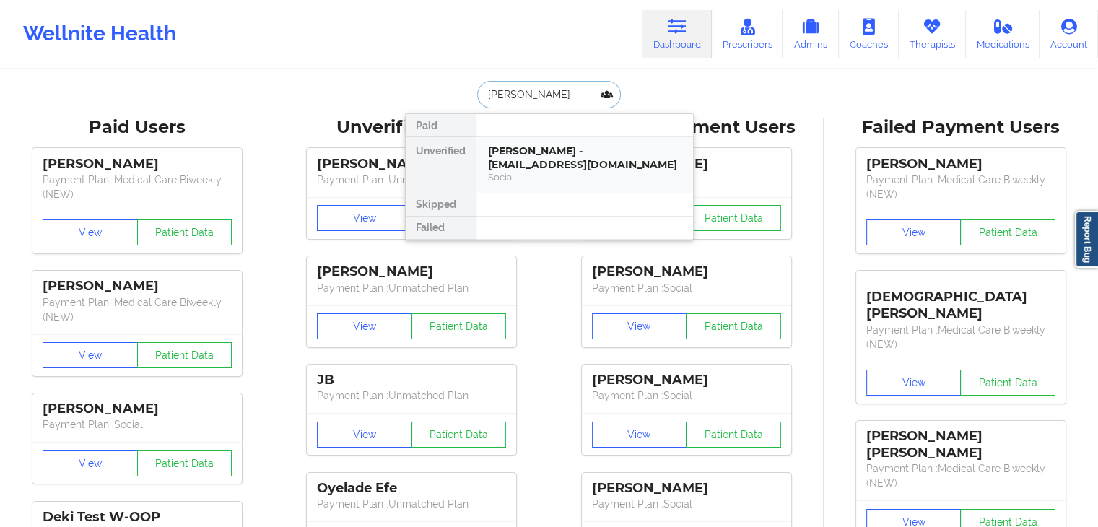
click at [565, 157] on div "[PERSON_NAME] - [EMAIL_ADDRESS][DOMAIN_NAME]" at bounding box center [584, 157] width 193 height 27
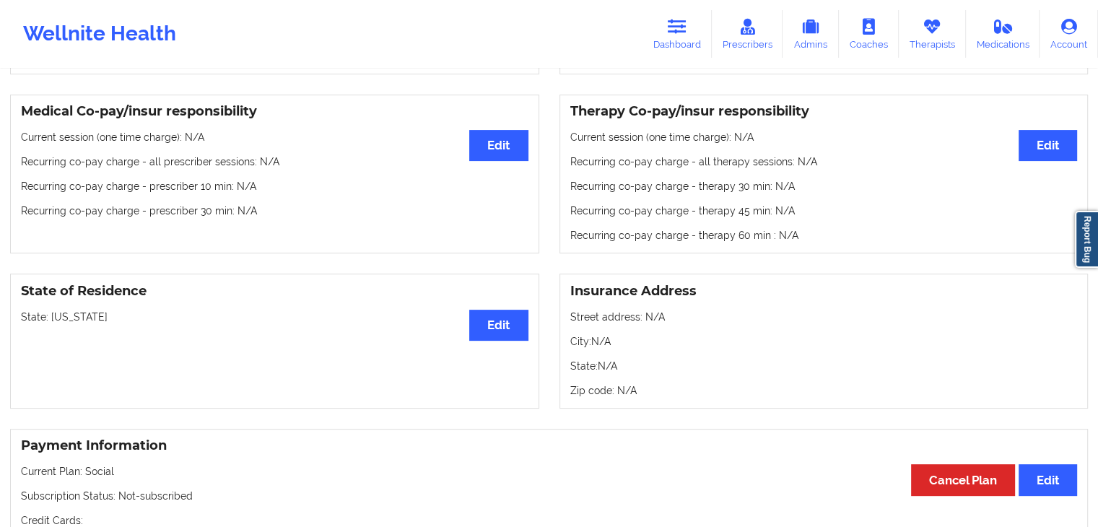
scroll to position [444, 0]
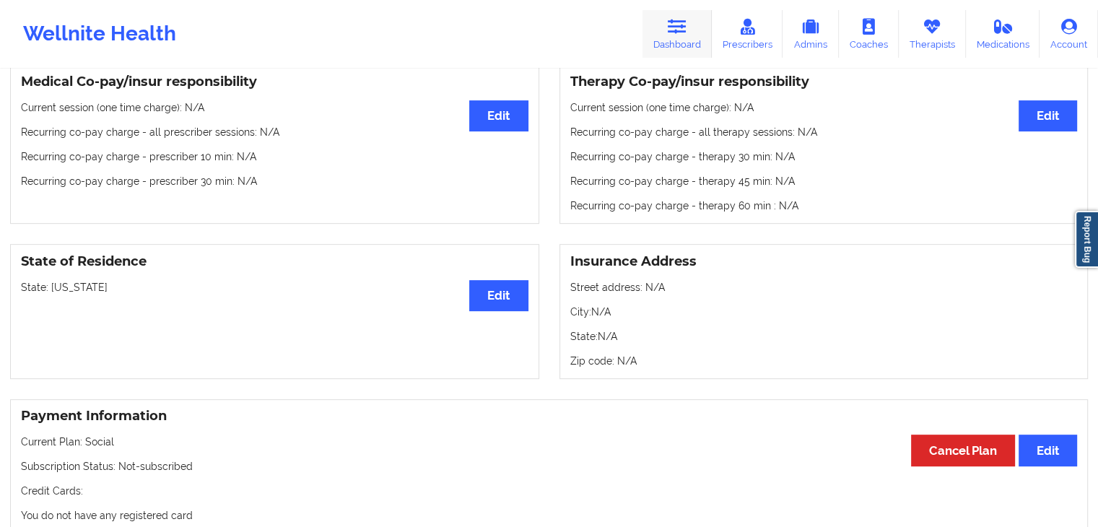
click at [684, 38] on link "Dashboard" at bounding box center [677, 34] width 69 height 48
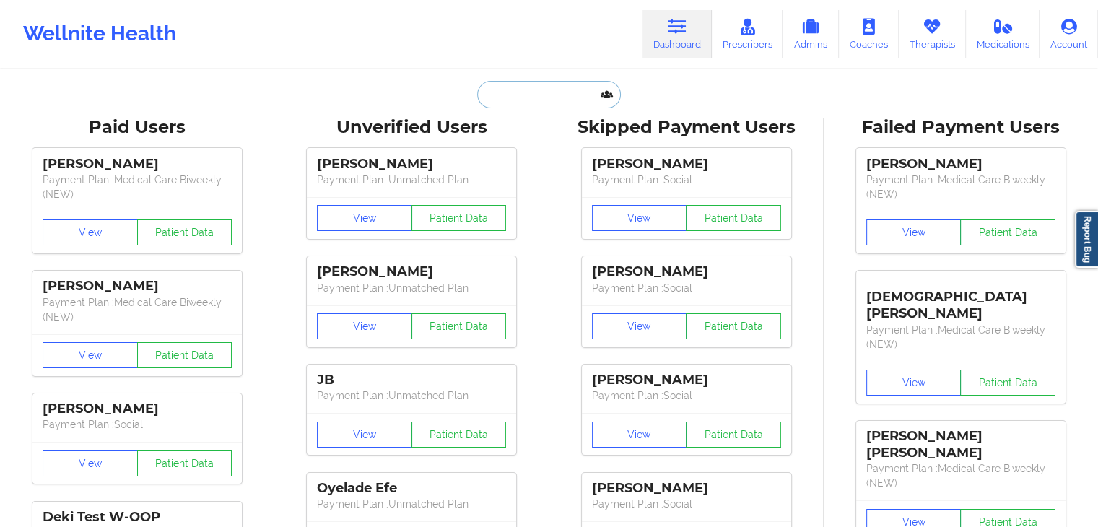
click at [523, 94] on input "text" at bounding box center [548, 94] width 143 height 27
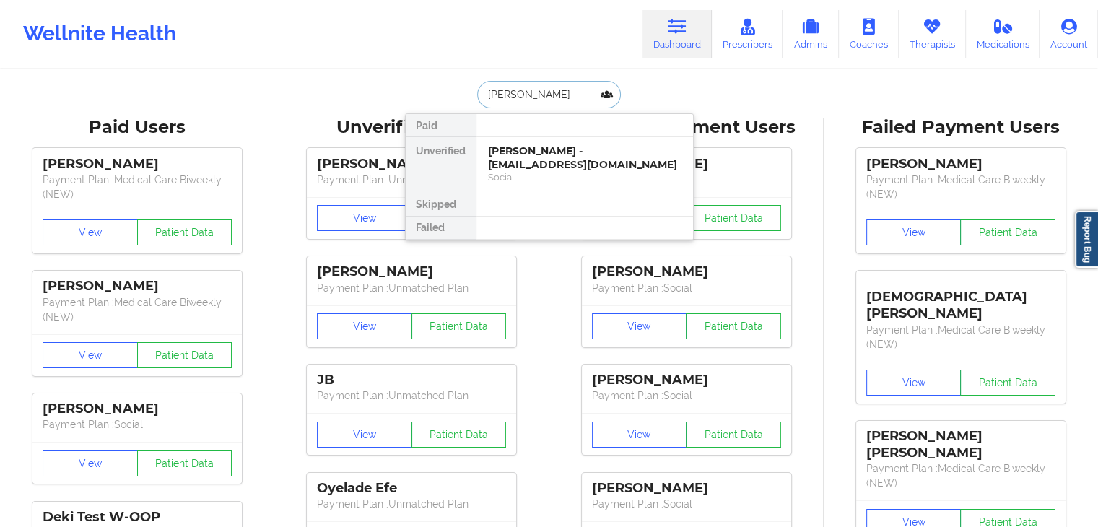
type input "[PERSON_NAME]"
click at [541, 165] on div "[PERSON_NAME] - [EMAIL_ADDRESS][DOMAIN_NAME]" at bounding box center [584, 157] width 193 height 27
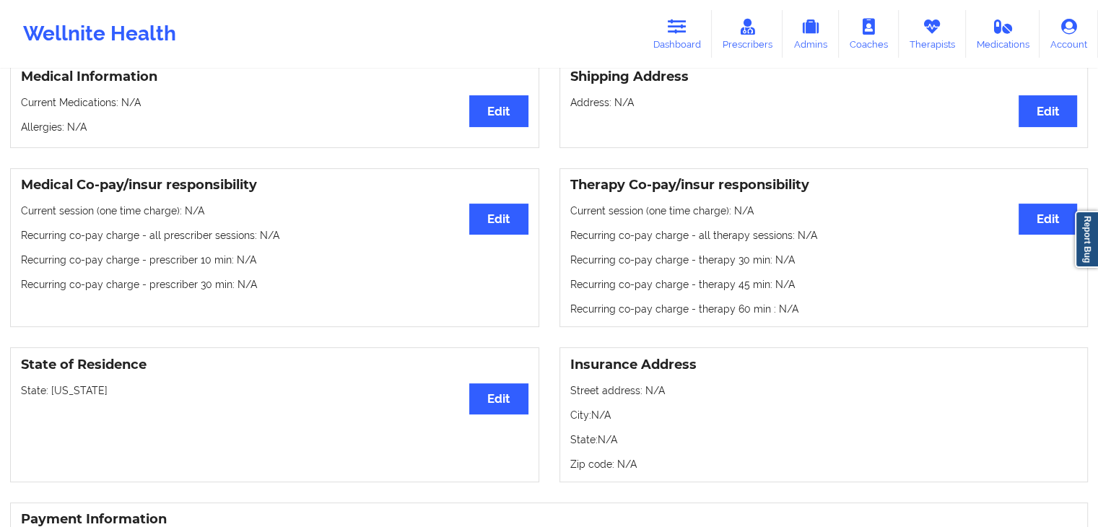
scroll to position [338, 0]
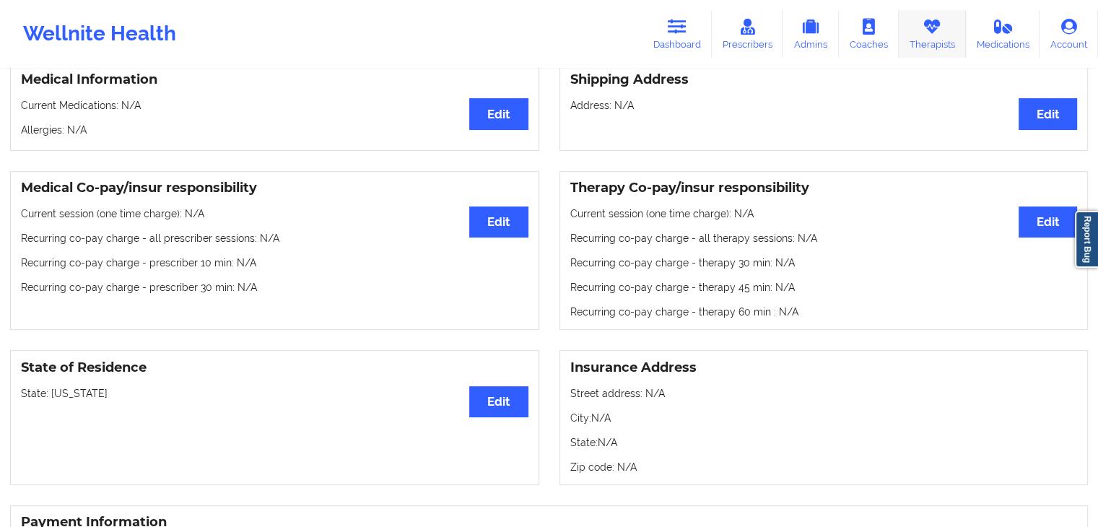
drag, startPoint x: 686, startPoint y: 29, endPoint x: 928, endPoint y: 55, distance: 244.0
click at [686, 29] on icon at bounding box center [677, 27] width 19 height 16
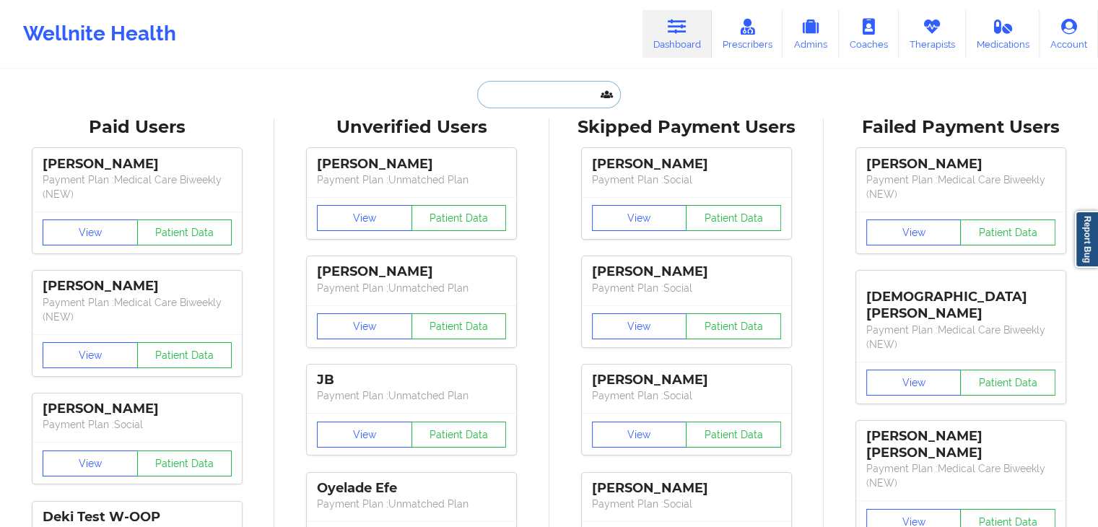
click at [558, 102] on input "text" at bounding box center [548, 94] width 143 height 27
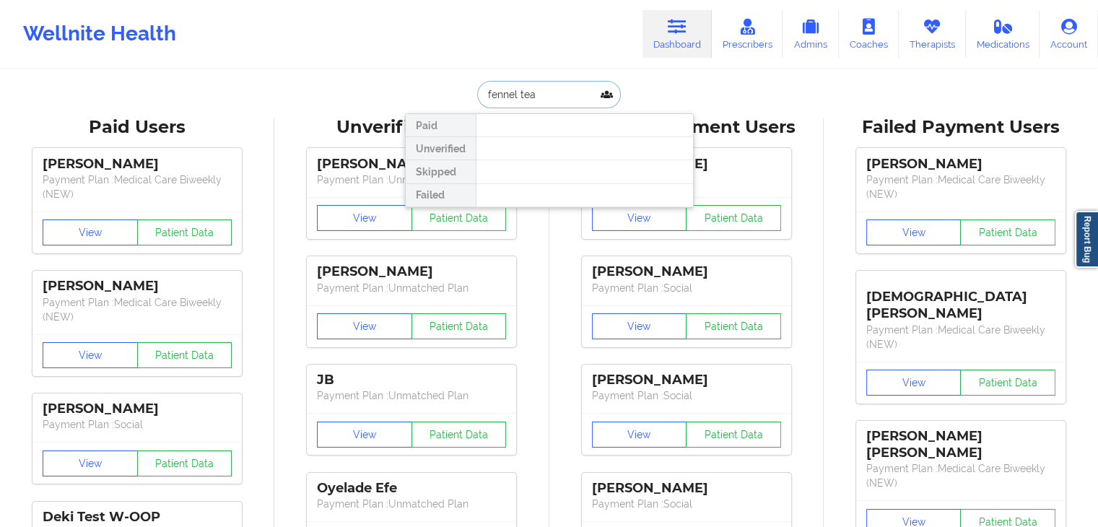
type input "fennel tead"
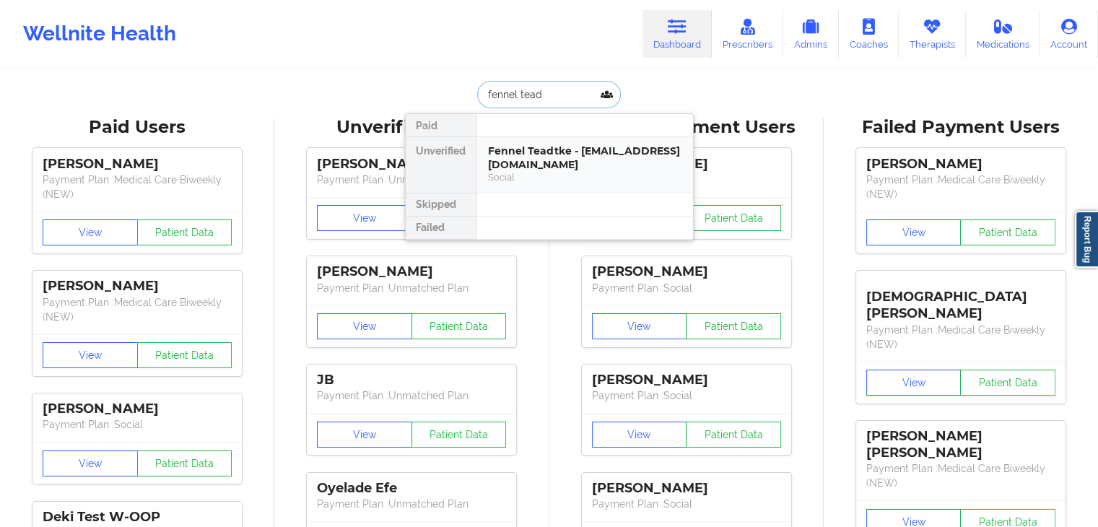
click at [549, 157] on div "Fennel Teadtke - [EMAIL_ADDRESS][DOMAIN_NAME]" at bounding box center [584, 157] width 193 height 27
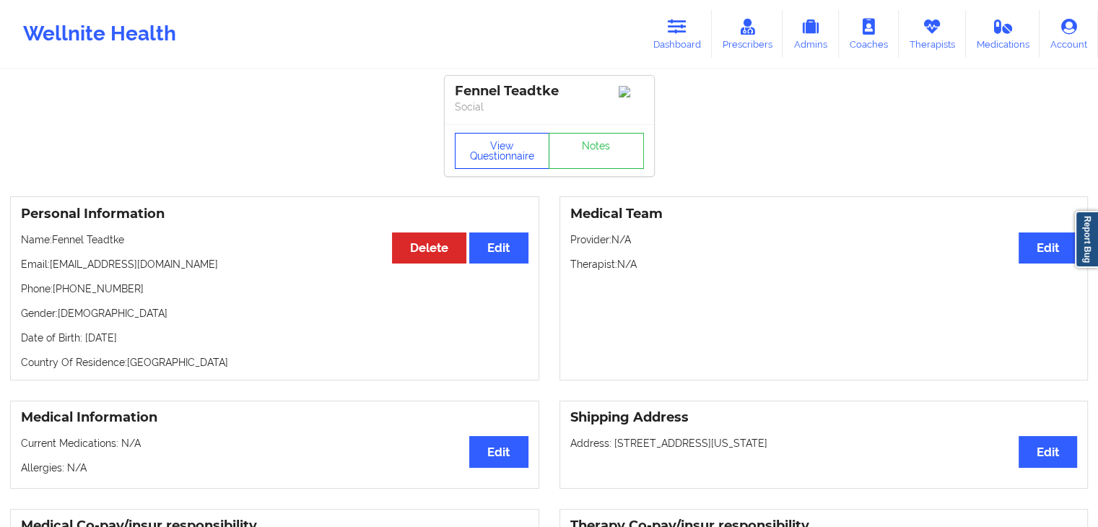
click at [510, 147] on button "View Questionnaire" at bounding box center [502, 151] width 95 height 36
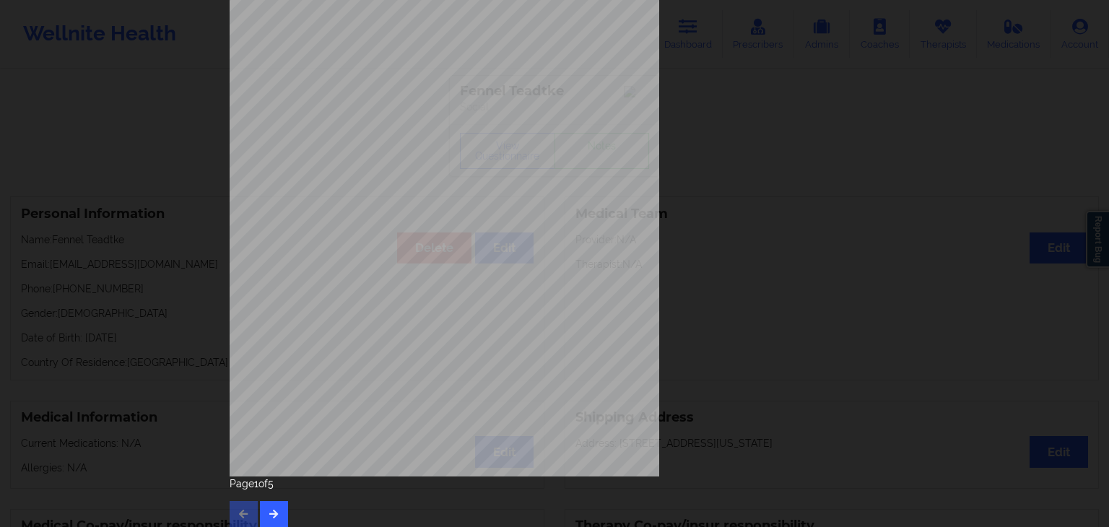
scroll to position [162, 0]
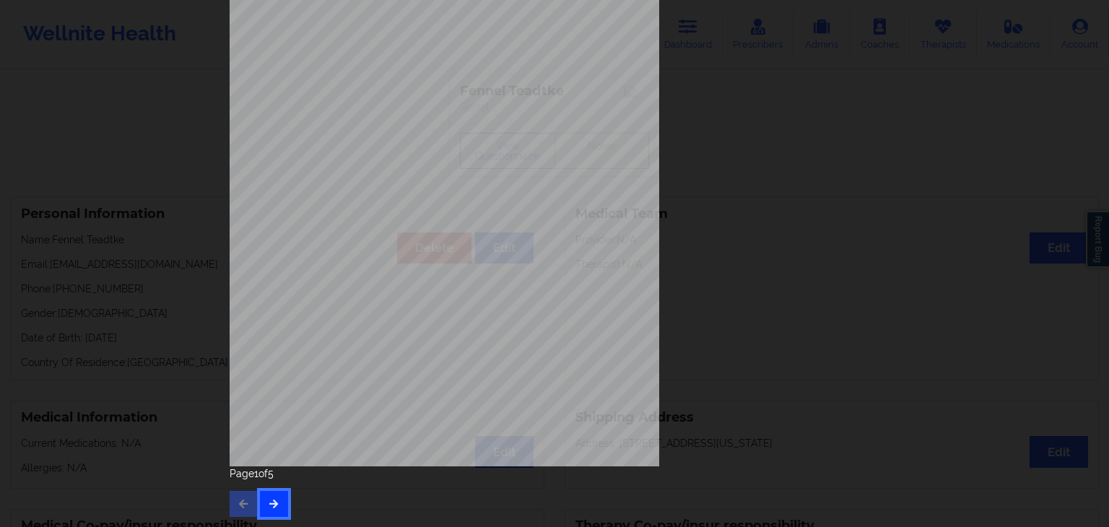
click at [275, 499] on icon "button" at bounding box center [274, 503] width 12 height 9
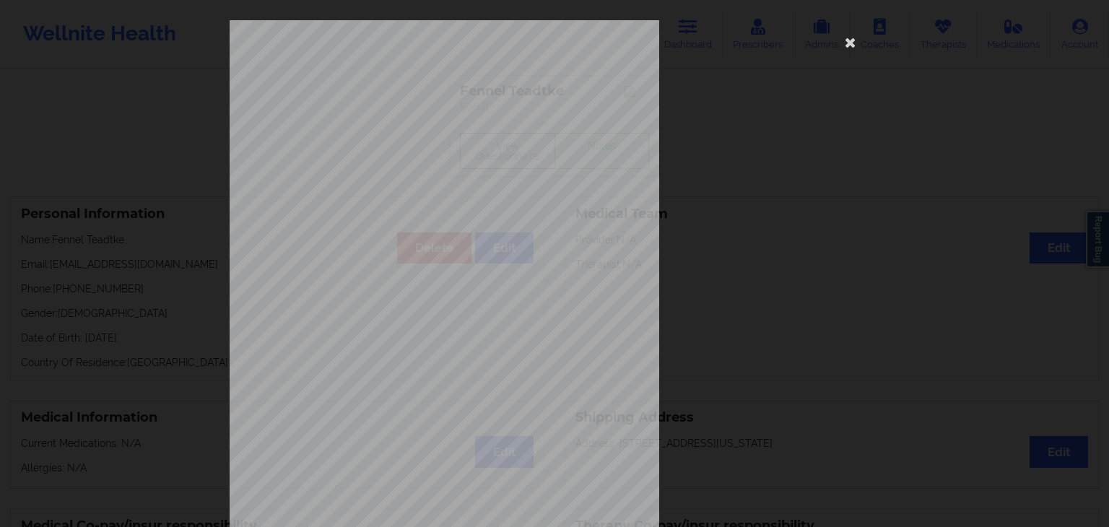
click at [436, 420] on span "Thoughts that you would be better of" at bounding box center [445, 424] width 123 height 8
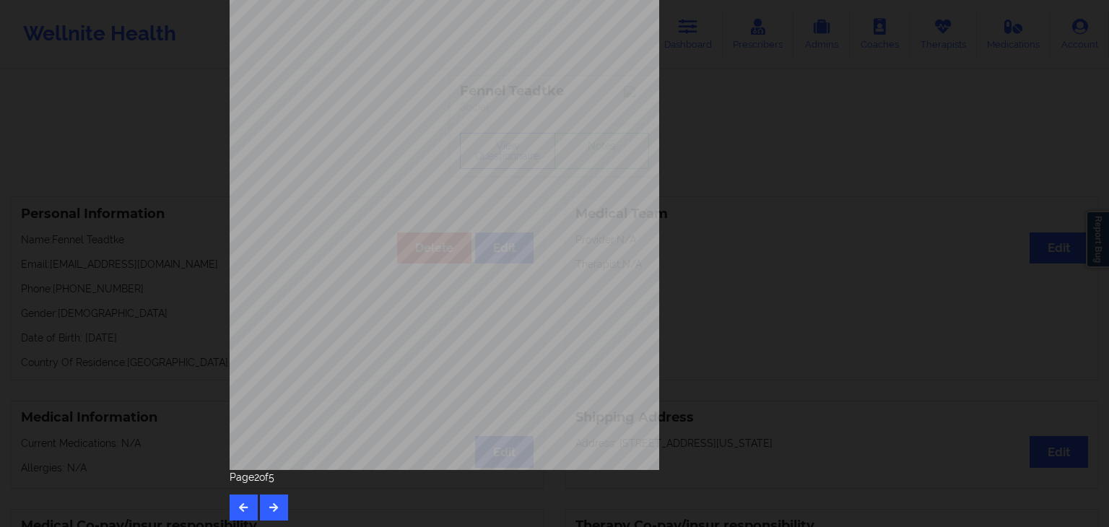
scroll to position [162, 0]
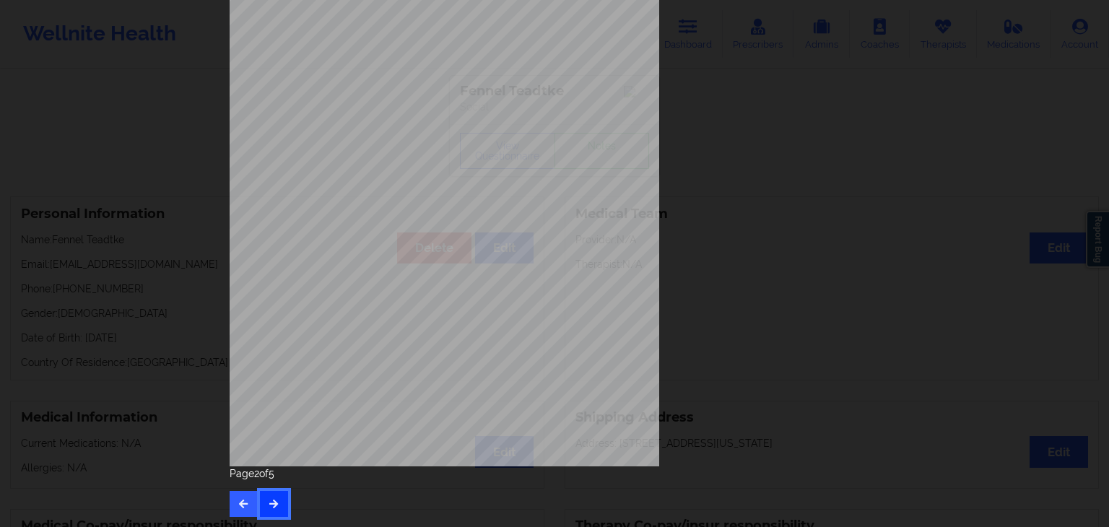
click at [272, 500] on icon "button" at bounding box center [274, 503] width 12 height 9
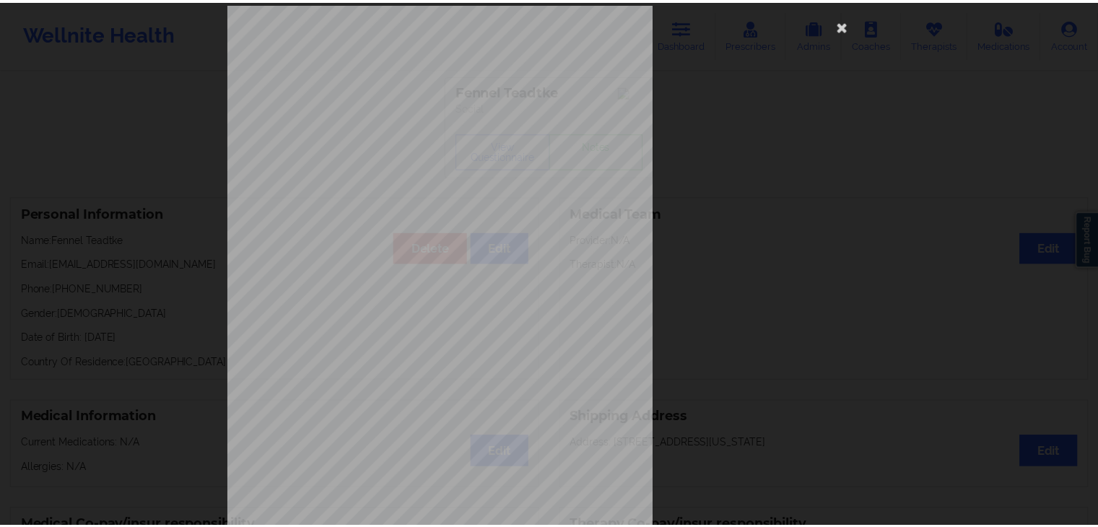
scroll to position [0, 0]
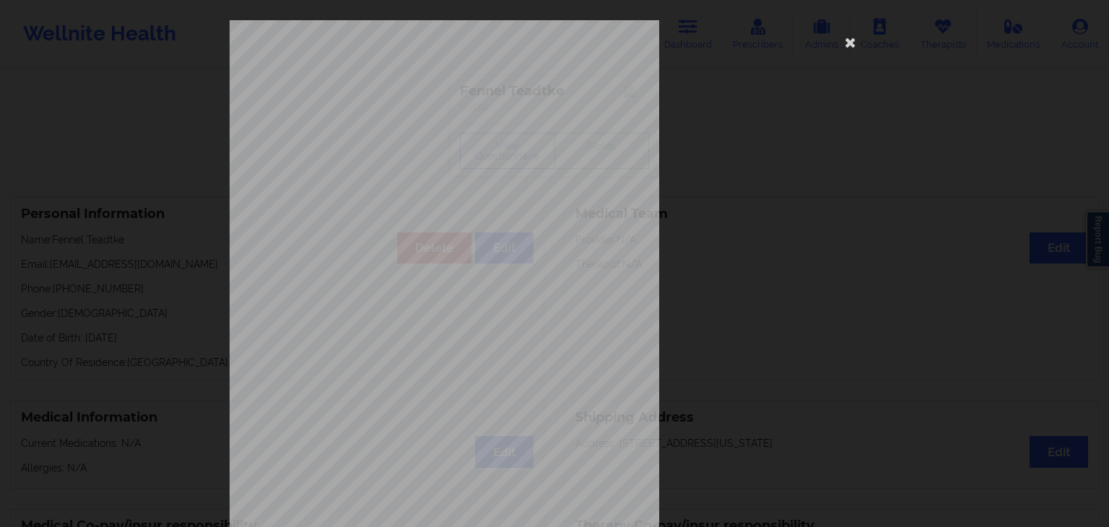
click at [841, 53] on icon at bounding box center [850, 41] width 23 height 23
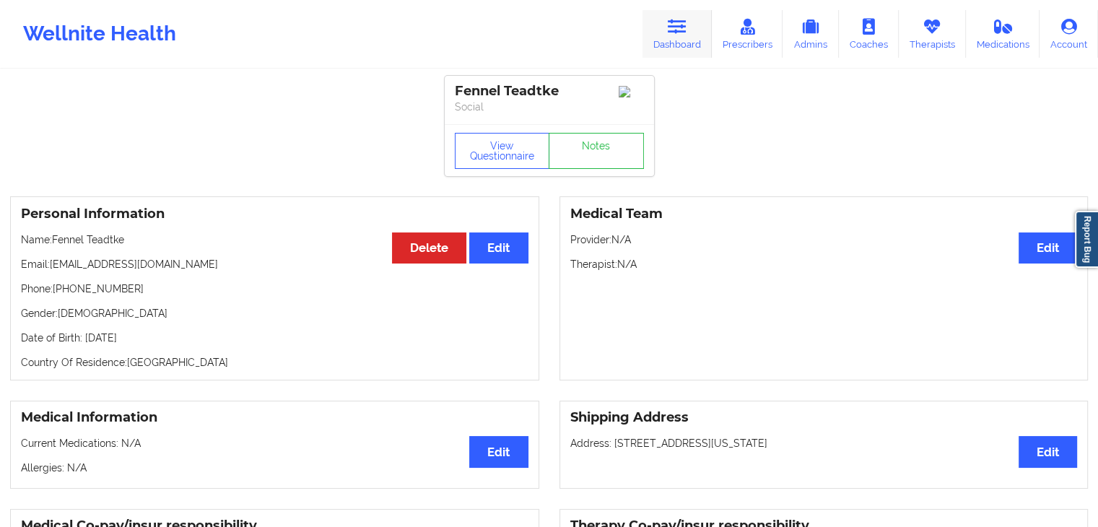
click at [675, 32] on icon at bounding box center [677, 27] width 19 height 16
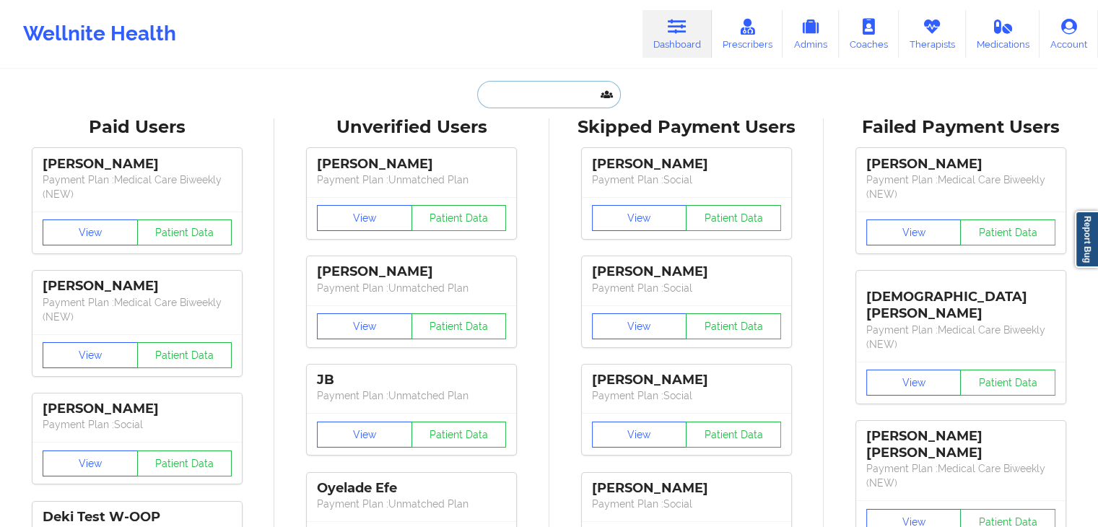
click at [528, 103] on input "text" at bounding box center [548, 94] width 143 height 27
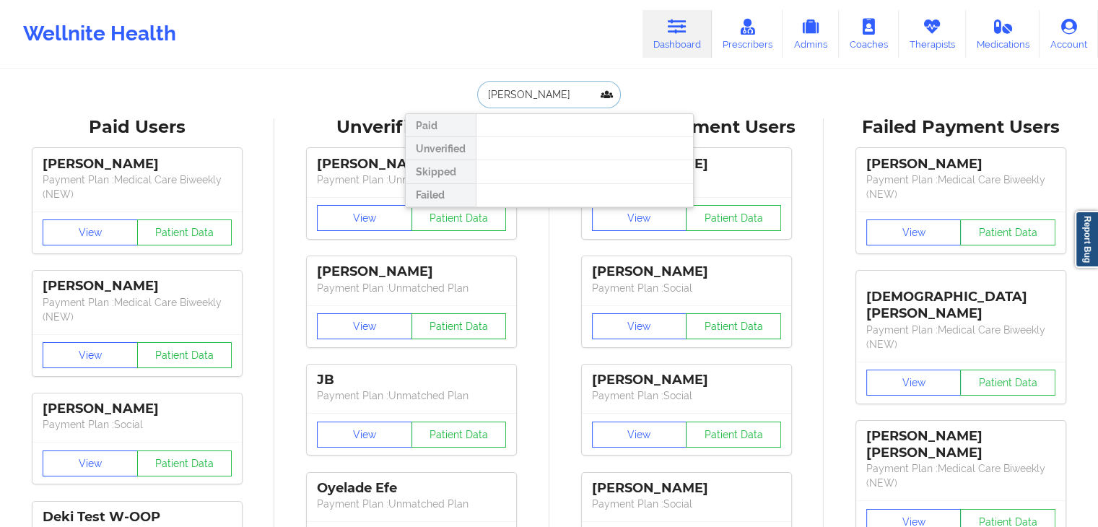
type input "[PERSON_NAME]"
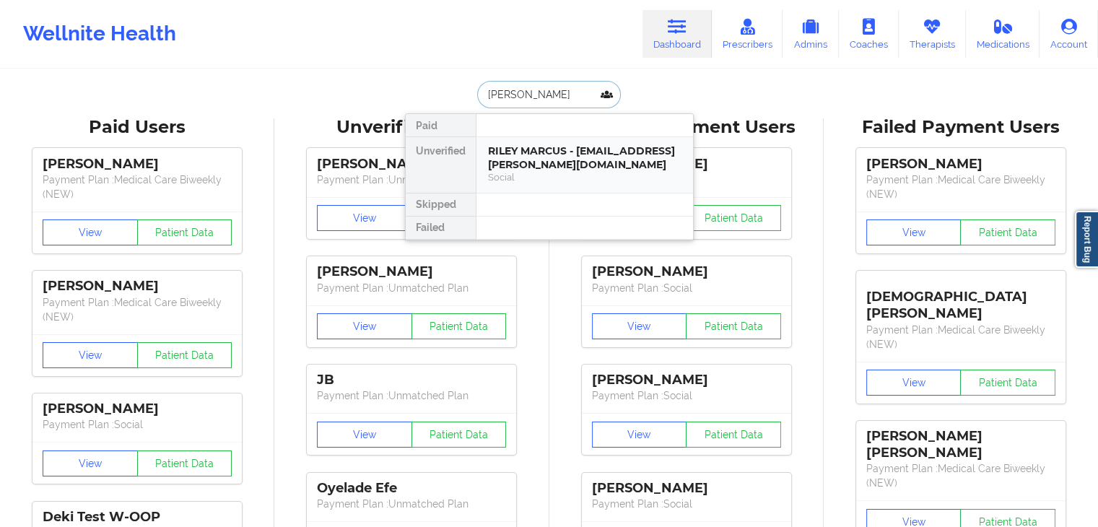
click at [580, 165] on div "RILEY MARCUS - [EMAIL_ADDRESS][PERSON_NAME][DOMAIN_NAME]" at bounding box center [584, 157] width 193 height 27
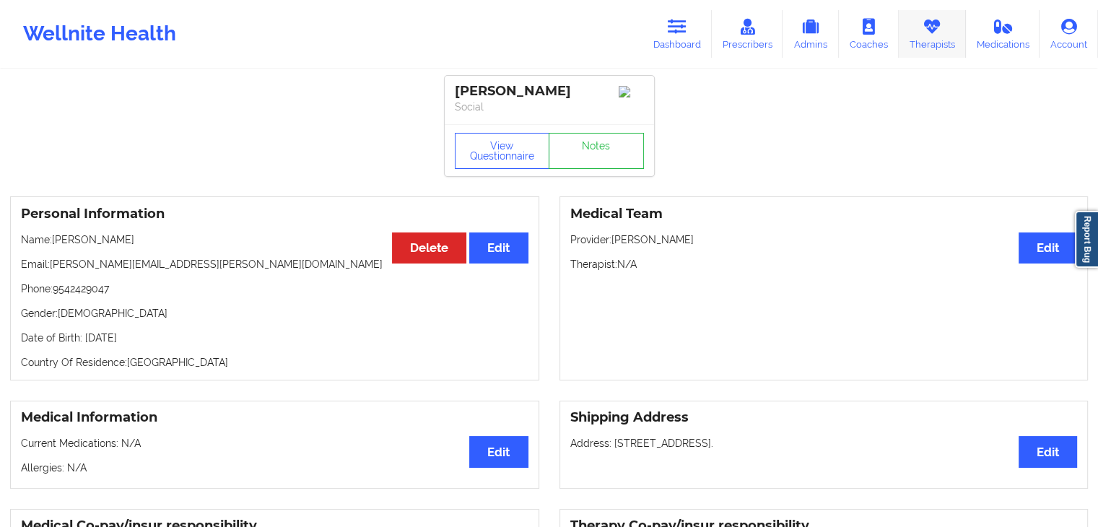
click at [955, 22] on link "Therapists" at bounding box center [932, 34] width 67 height 48
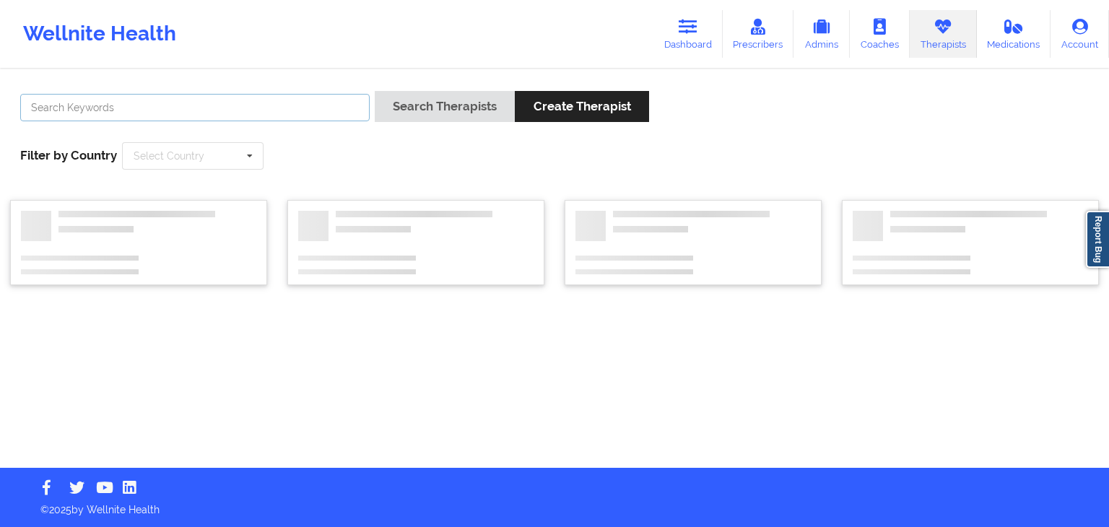
click at [278, 105] on input "text" at bounding box center [194, 107] width 349 height 27
type input "oluwak"
click at [375, 91] on button "Search Therapists" at bounding box center [445, 106] width 140 height 31
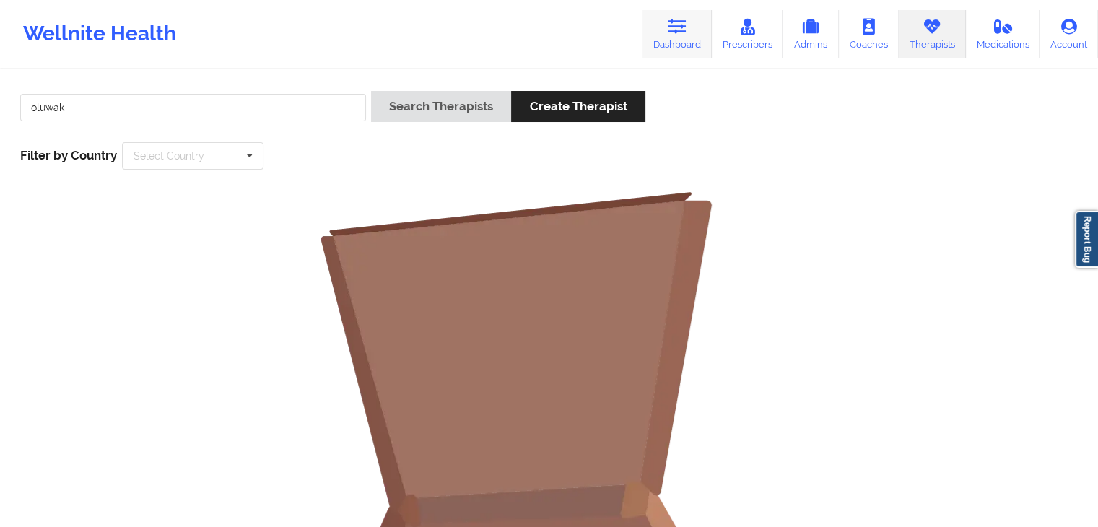
click at [691, 33] on link "Dashboard" at bounding box center [677, 34] width 69 height 48
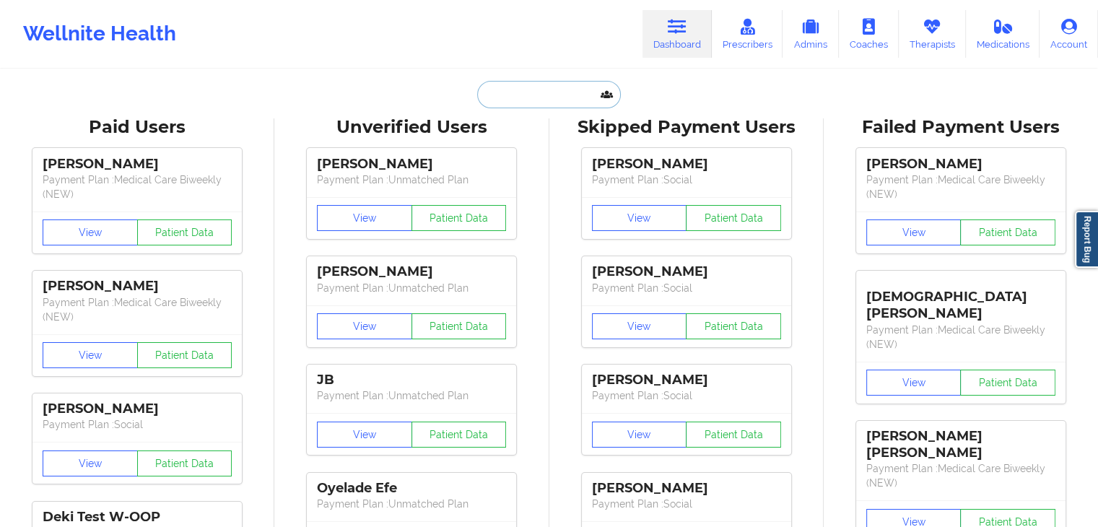
click at [530, 96] on input "text" at bounding box center [548, 94] width 143 height 27
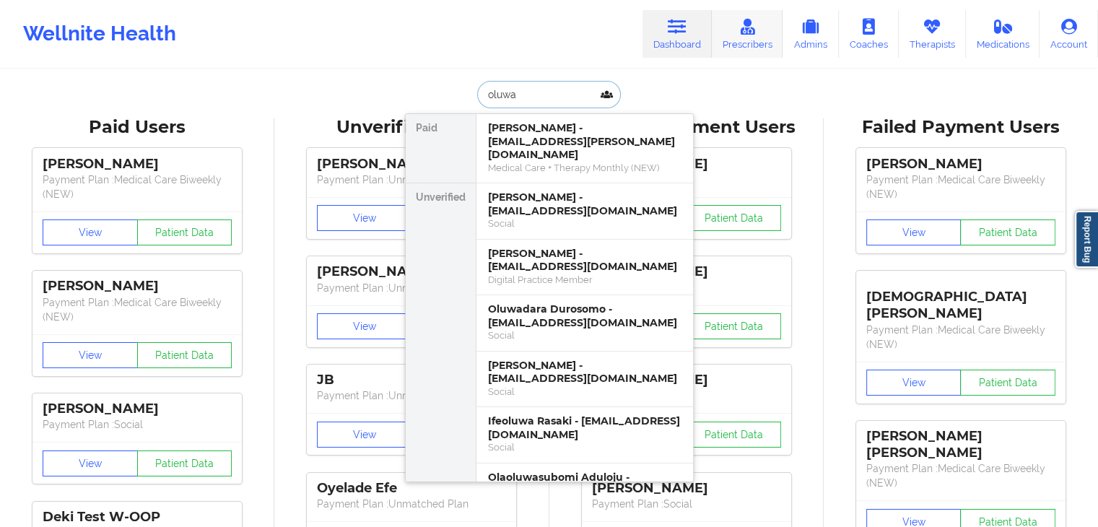
type input "oluwa"
click at [766, 38] on link "Prescribers" at bounding box center [747, 34] width 71 height 48
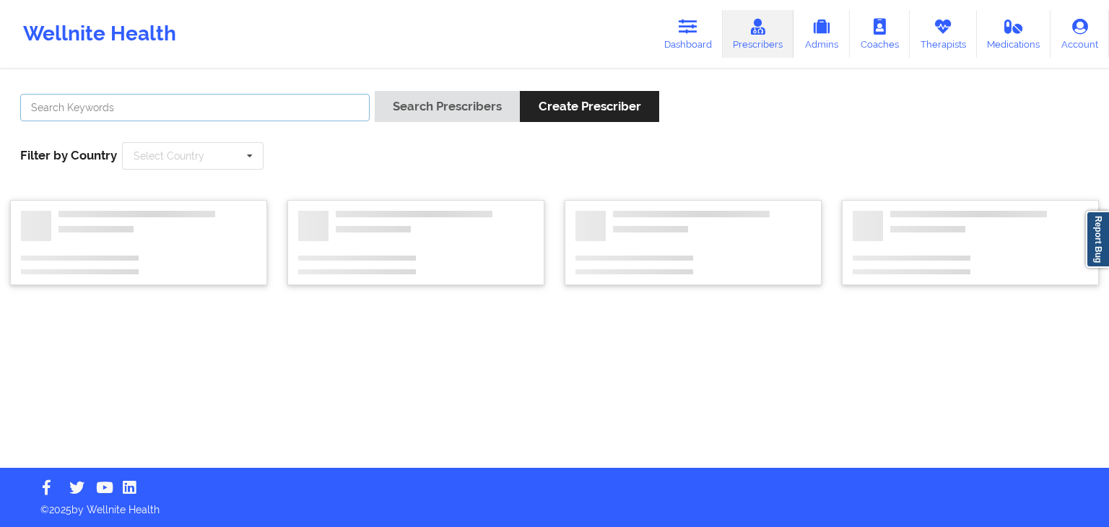
click at [275, 116] on input "text" at bounding box center [194, 107] width 349 height 27
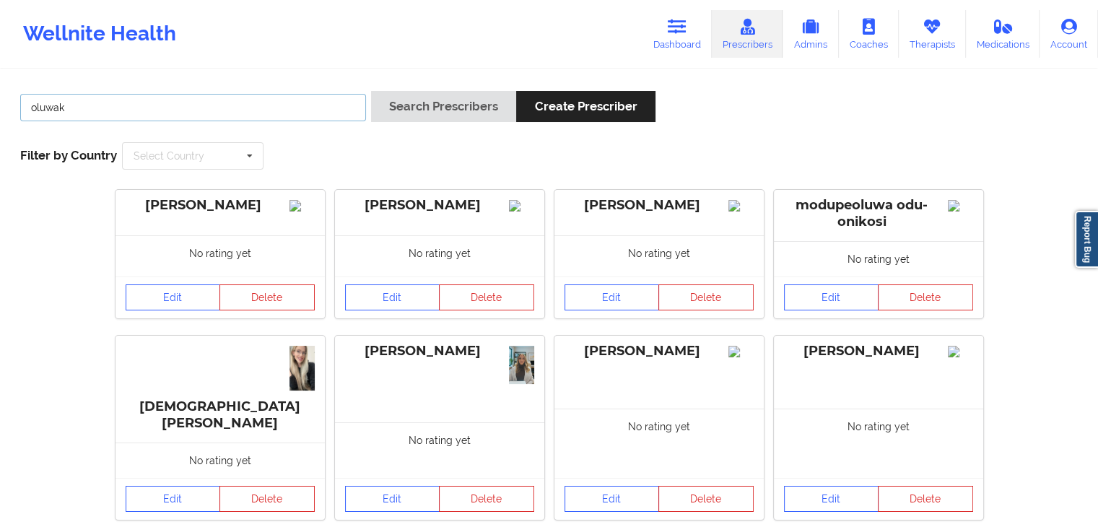
type input "oluwak"
click at [371, 91] on button "Search Prescribers" at bounding box center [443, 106] width 145 height 31
